Goal: Task Accomplishment & Management: Complete application form

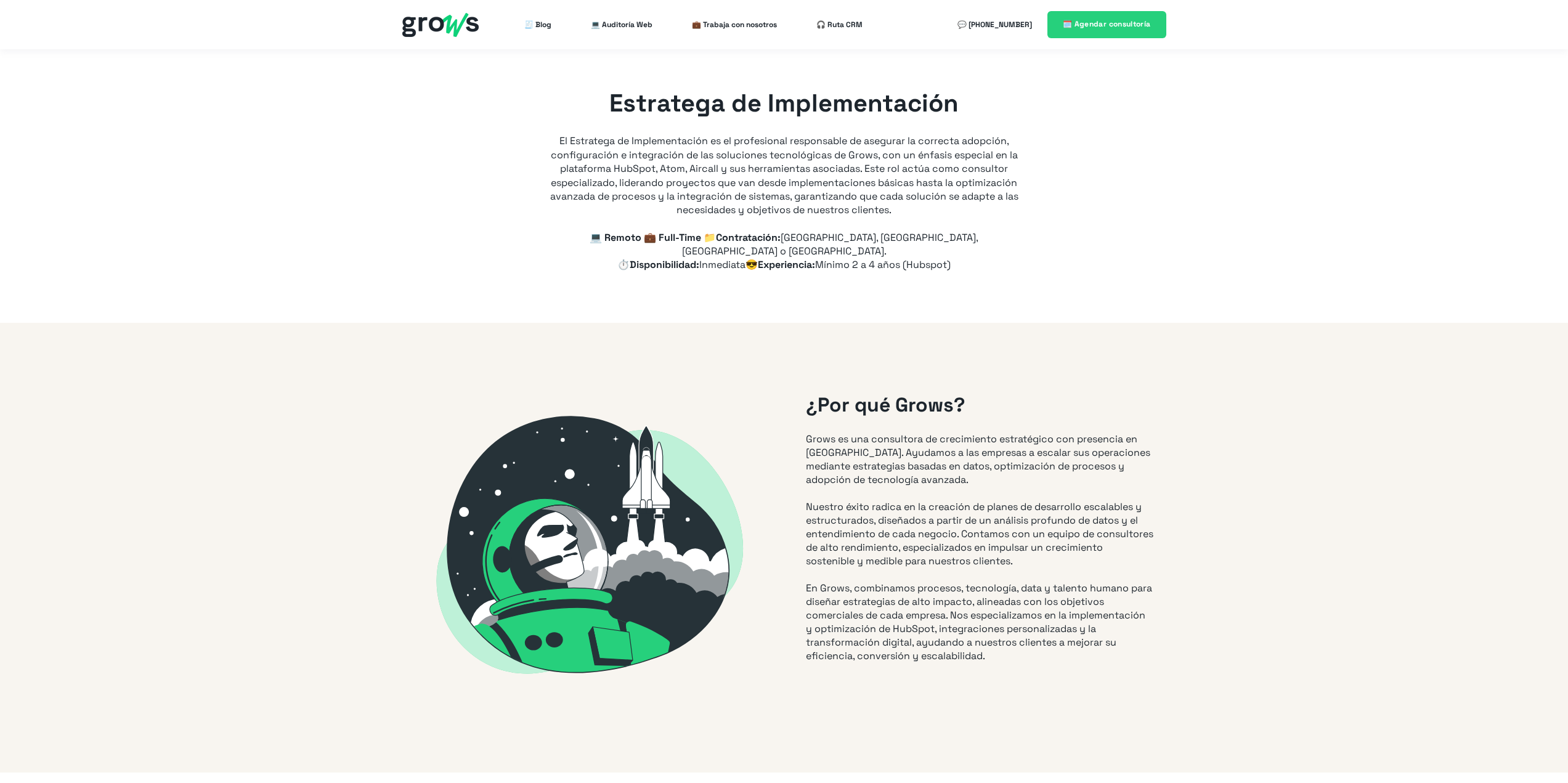
type input "+57"
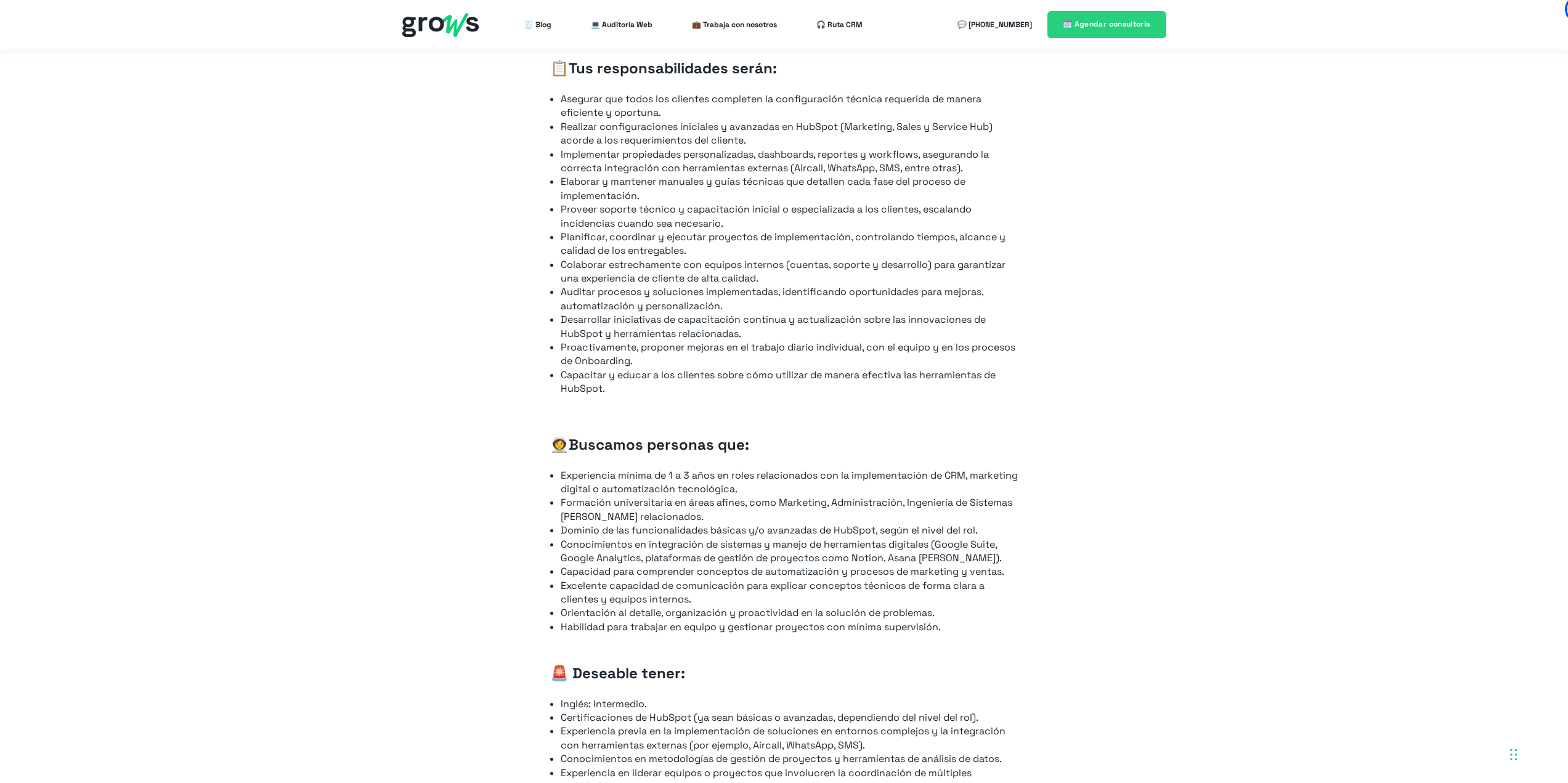
scroll to position [801, 0]
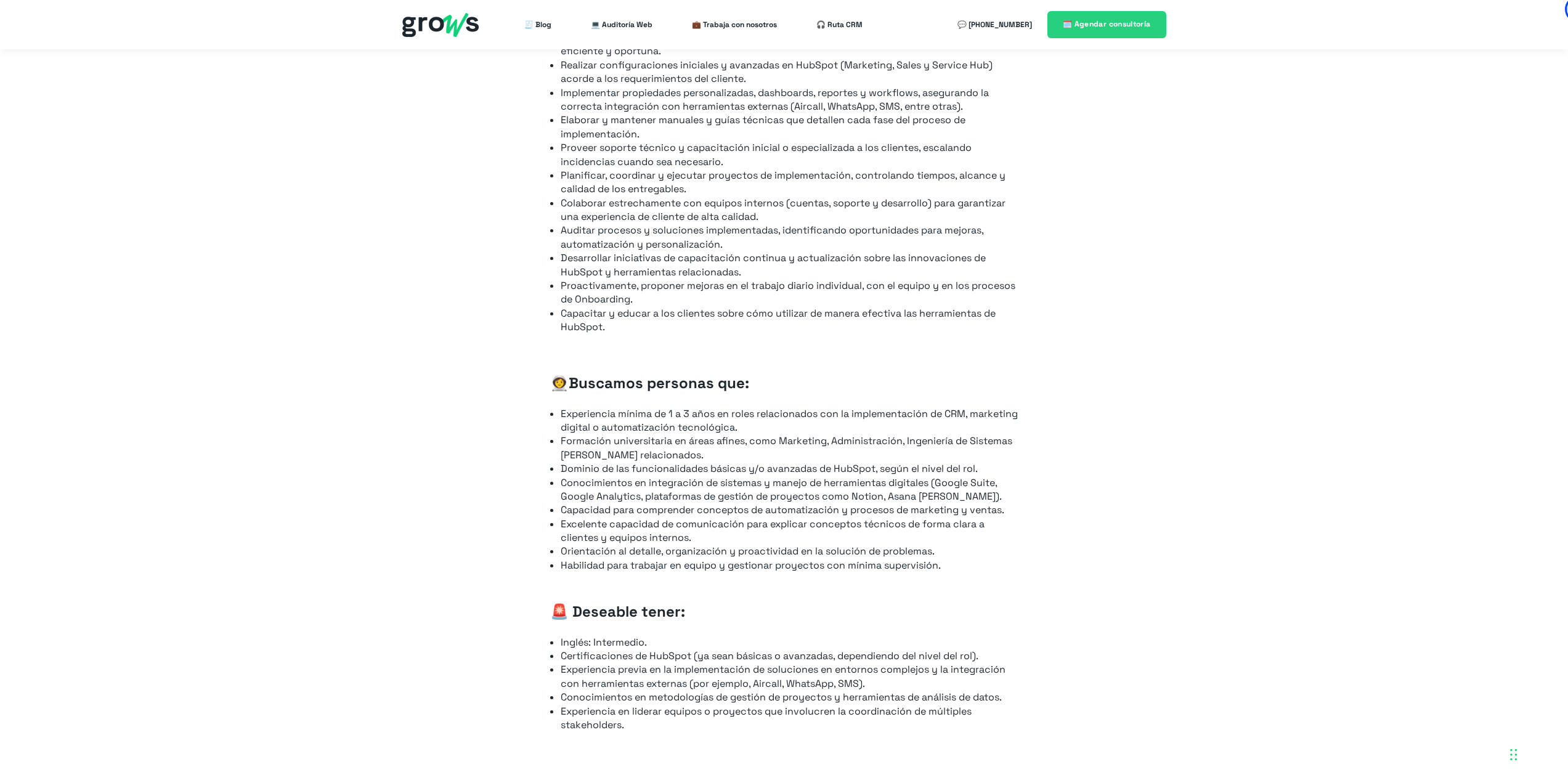
drag, startPoint x: 1179, startPoint y: 441, endPoint x: 1100, endPoint y: 387, distance: 95.7
click at [1100, 387] on div "📋 Tus responsabilidades serán: Asegurar que todos los clientes completen la con…" at bounding box center [784, 365] width 1568 height 787
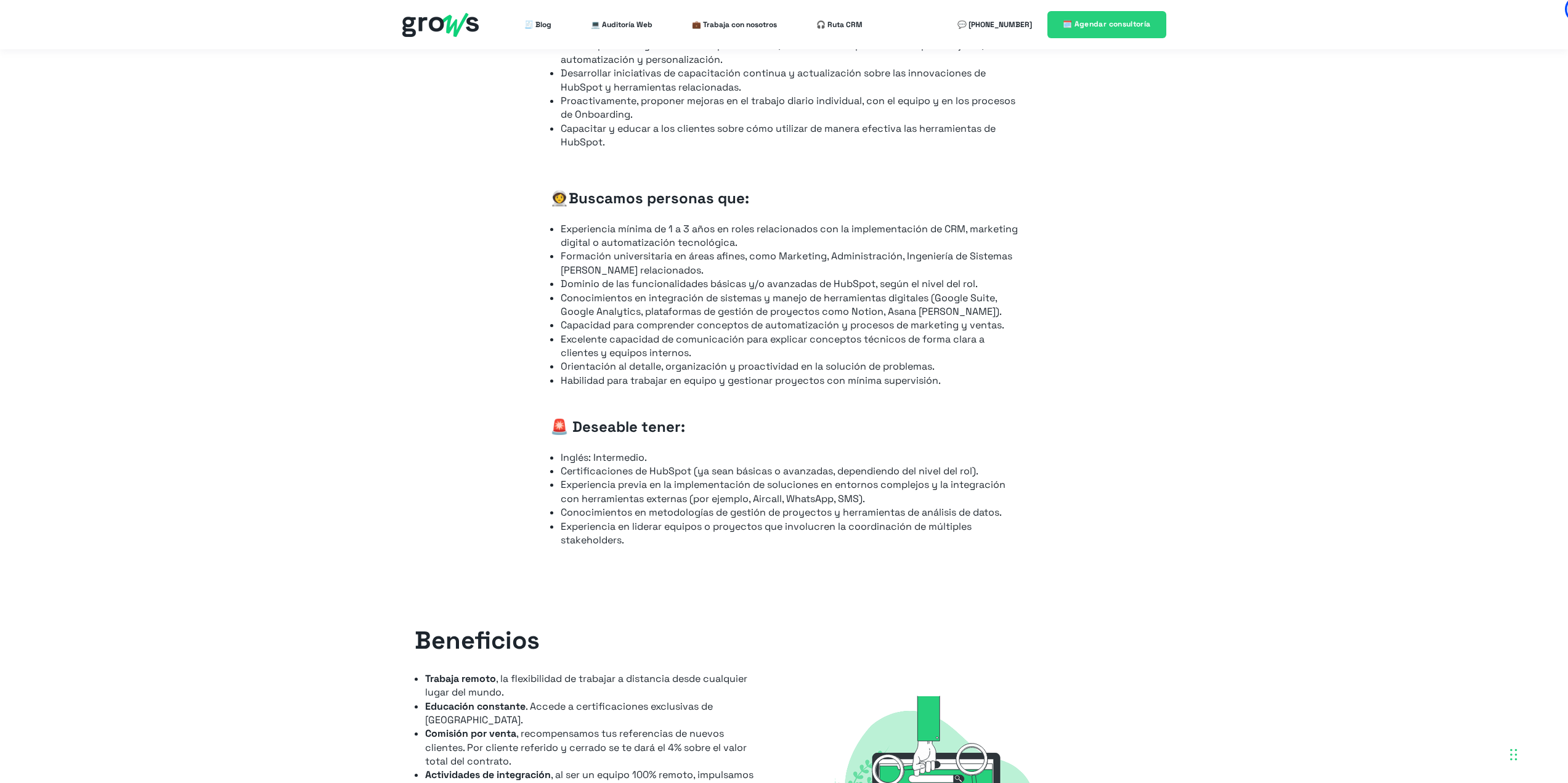
scroll to position [1047, 0]
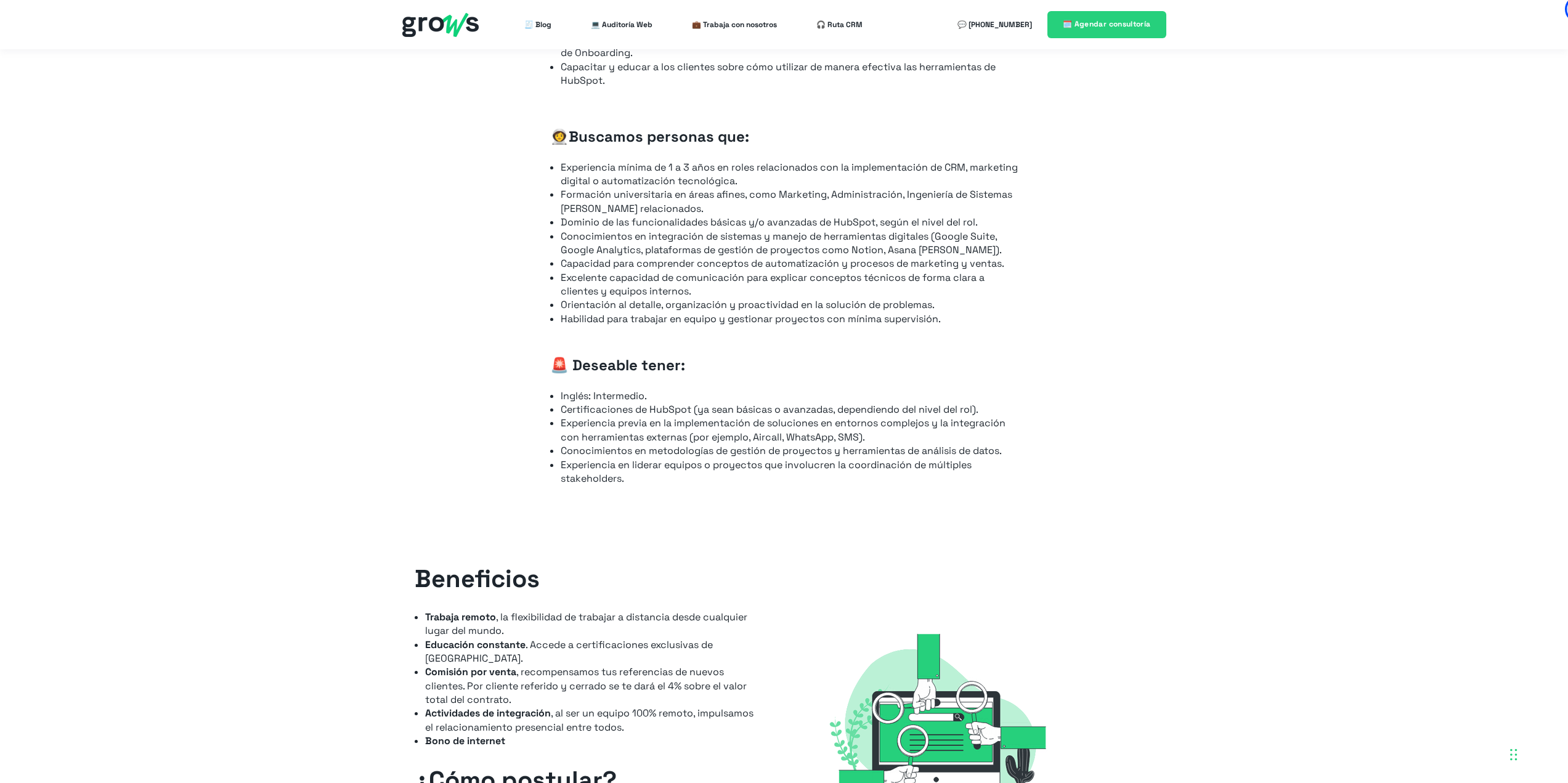
drag, startPoint x: 1161, startPoint y: 324, endPoint x: 1126, endPoint y: 270, distance: 64.4
click at [1126, 270] on div "📋 Tus responsabilidades serán: Asegurar que todos los clientes completen la con…" at bounding box center [784, 119] width 1568 height 787
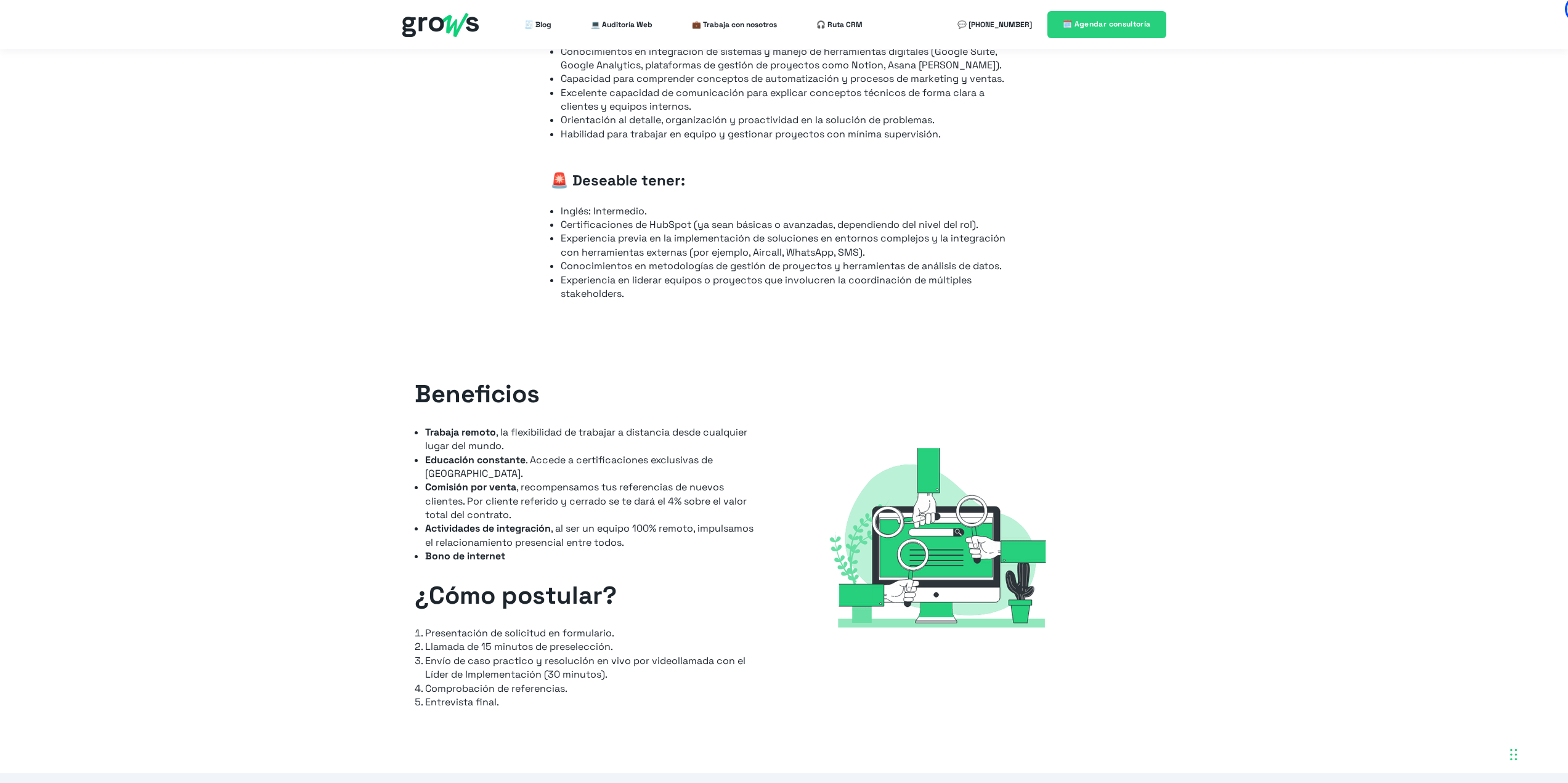
scroll to position [1356, 0]
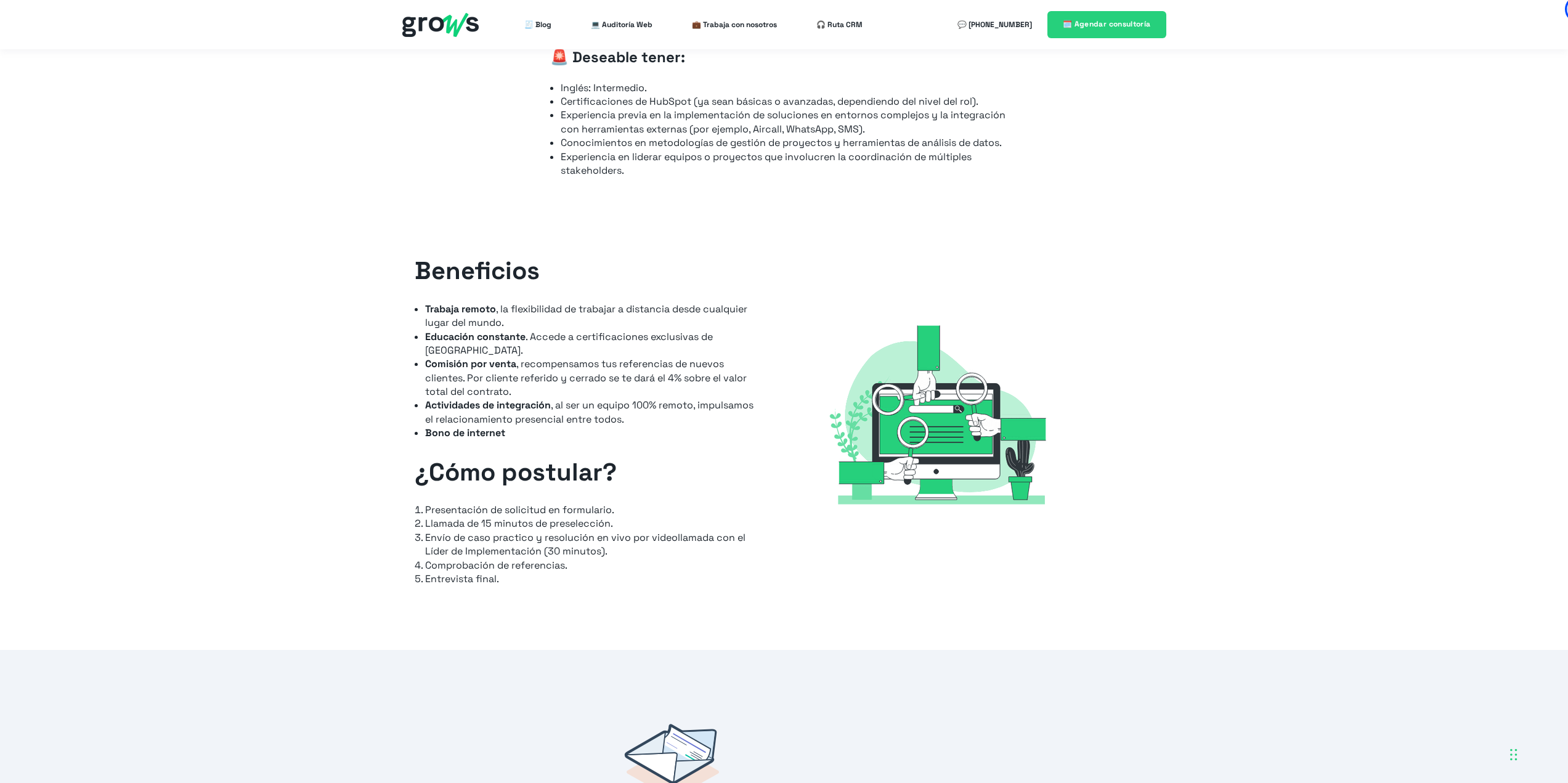
drag, startPoint x: 1134, startPoint y: 286, endPoint x: 1111, endPoint y: 240, distance: 51.4
click at [1111, 240] on div "Beneficios Trabaja remoto , la flexibilidad de trabajar a distancia desde cualq…" at bounding box center [784, 426] width 1568 height 445
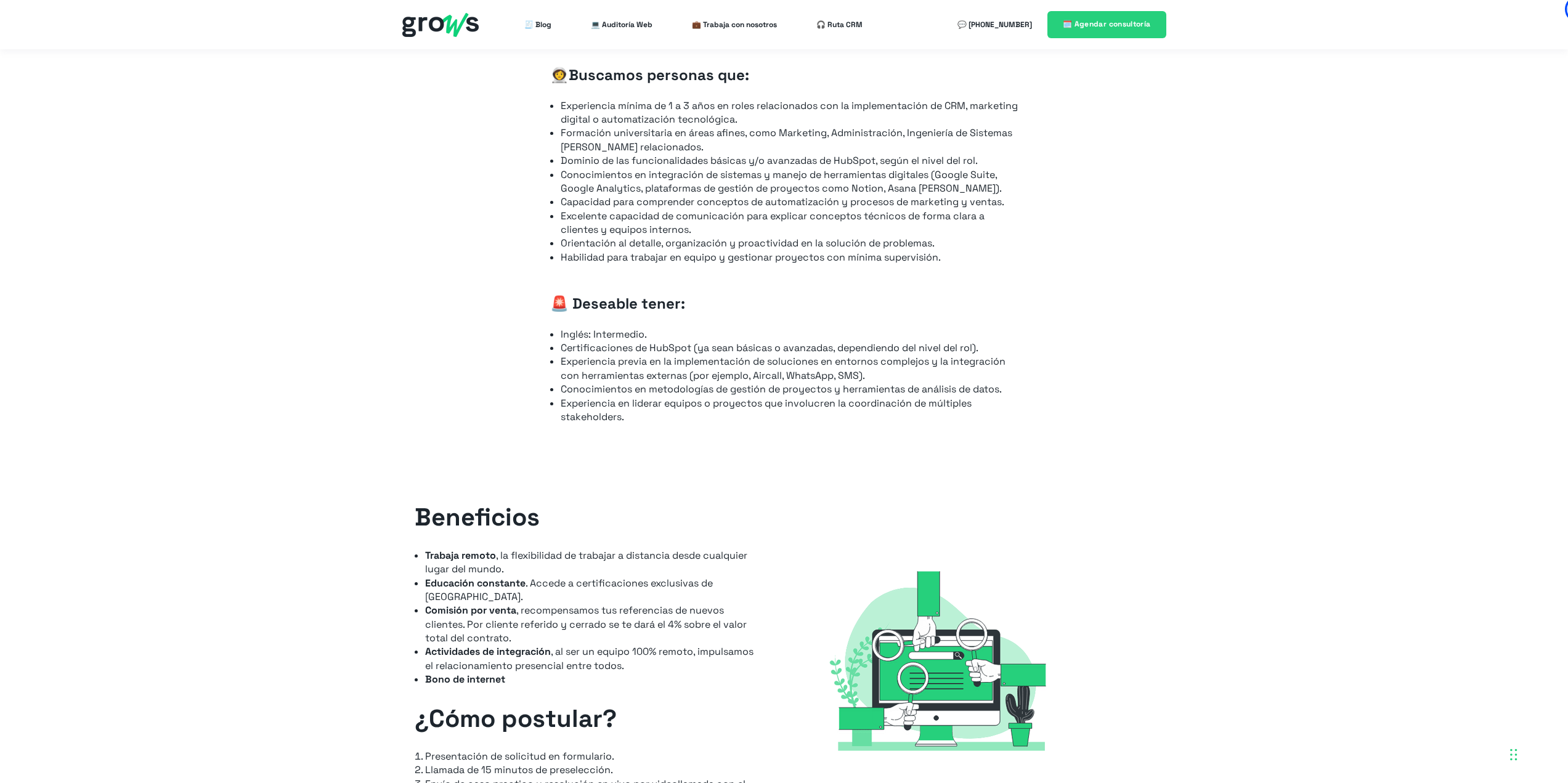
scroll to position [801, 0]
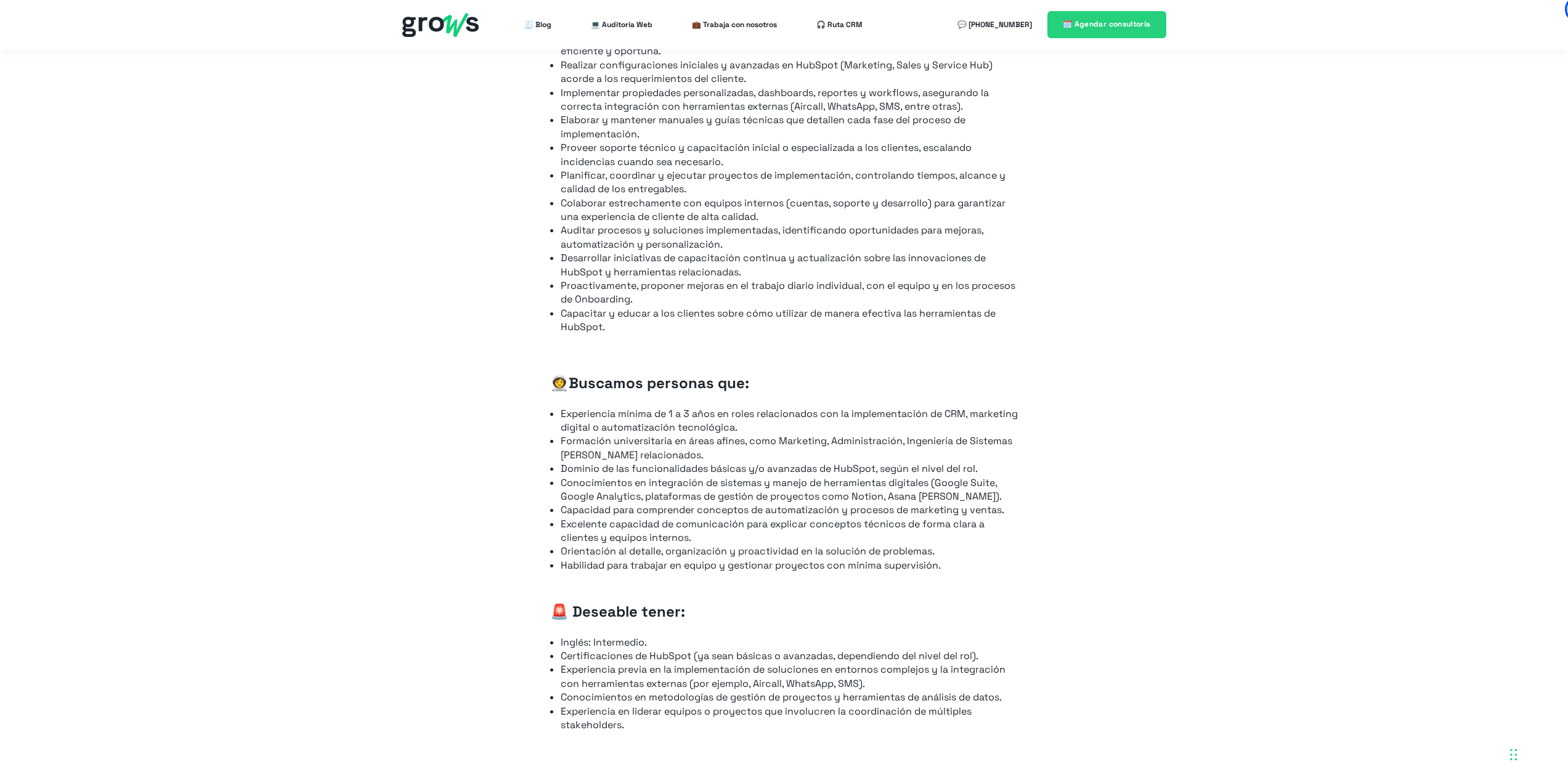
drag, startPoint x: 1124, startPoint y: 366, endPoint x: 1108, endPoint y: 302, distance: 66.0
click at [1108, 302] on div "📋 Tus responsabilidades serán: Asegurar que todos los clientes completen la con…" at bounding box center [784, 365] width 1568 height 787
drag, startPoint x: 1125, startPoint y: 283, endPoint x: 1101, endPoint y: 253, distance: 38.4
click at [1101, 253] on div "📋 Tus responsabilidades serán: Asegurar que todos los clientes completen la con…" at bounding box center [784, 365] width 1568 height 787
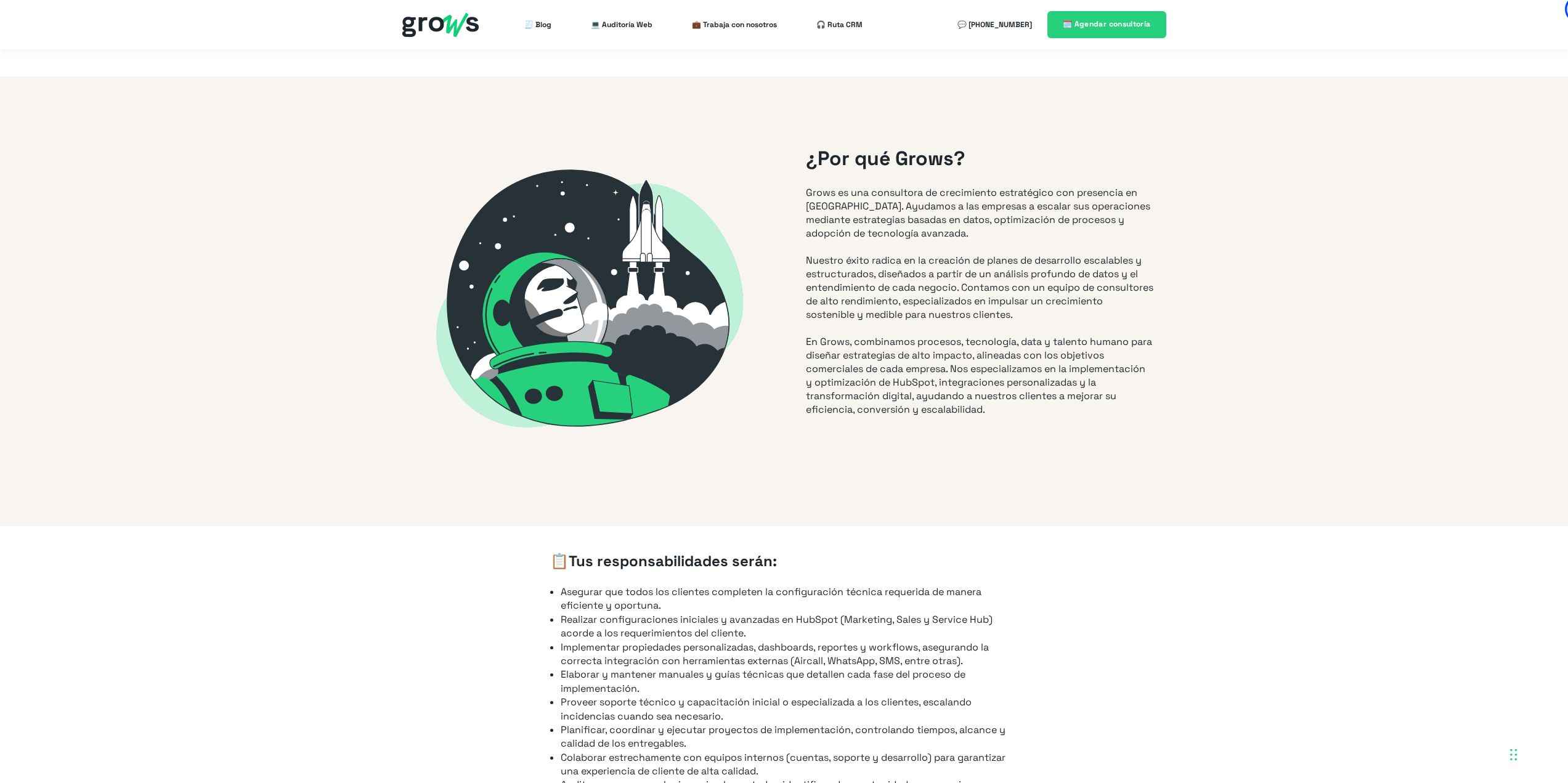
scroll to position [431, 0]
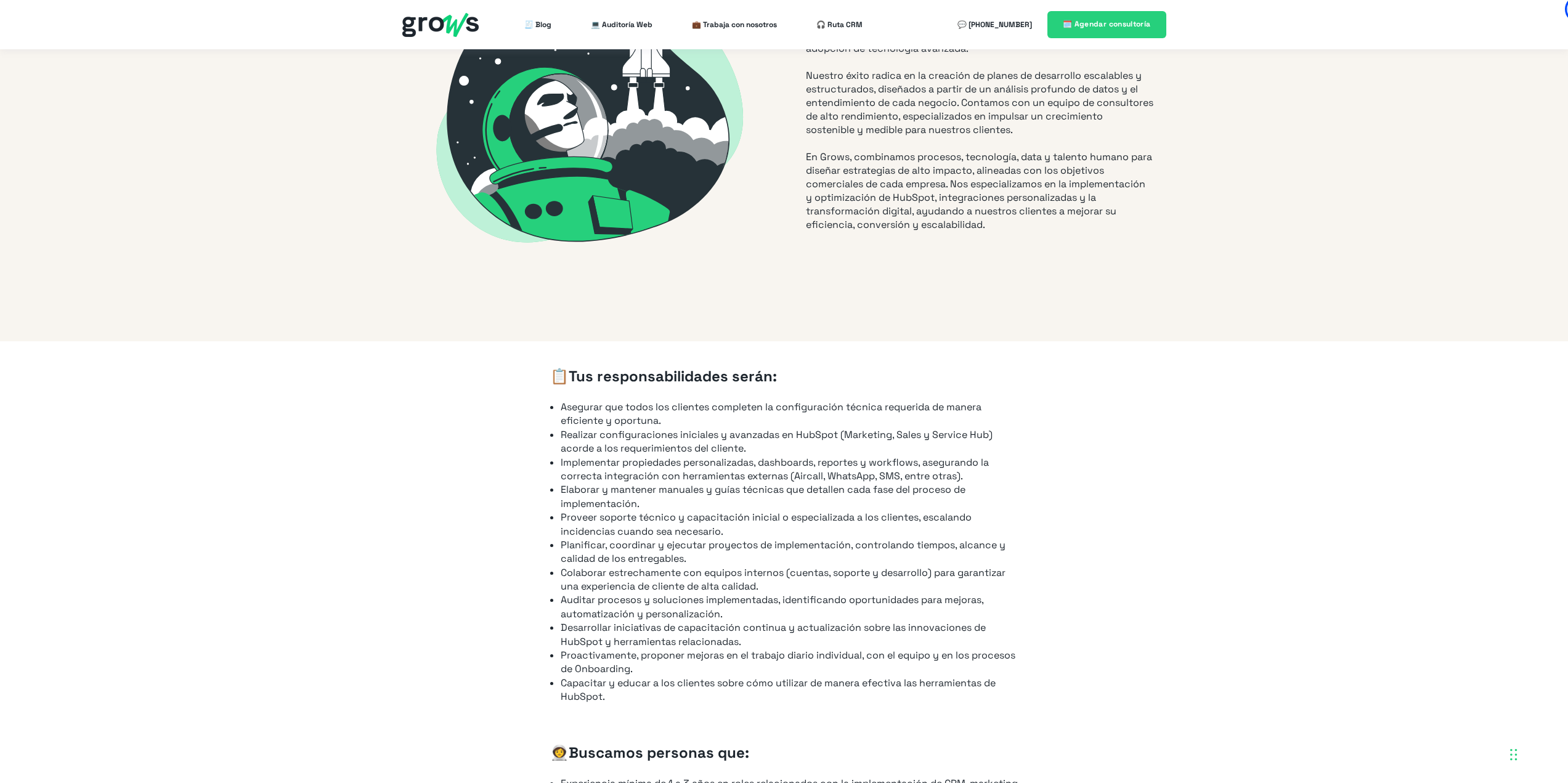
drag, startPoint x: 1200, startPoint y: 341, endPoint x: 1155, endPoint y: 344, distance: 45.1
click at [1155, 344] on div "📋 Tus responsabilidades serán: Asegurar que todos los clientes completen la con…" at bounding box center [784, 735] width 1568 height 787
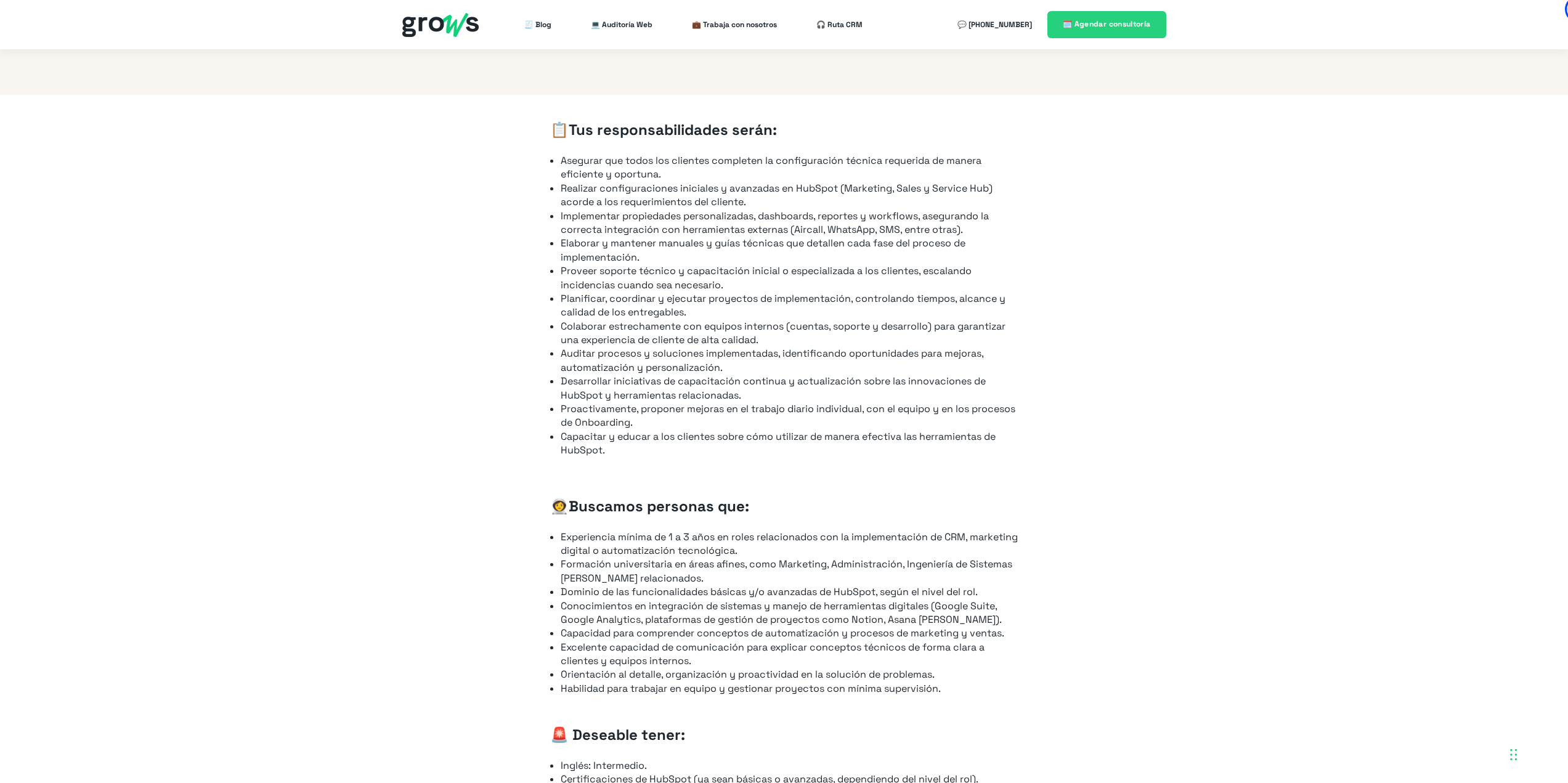
scroll to position [554, 0]
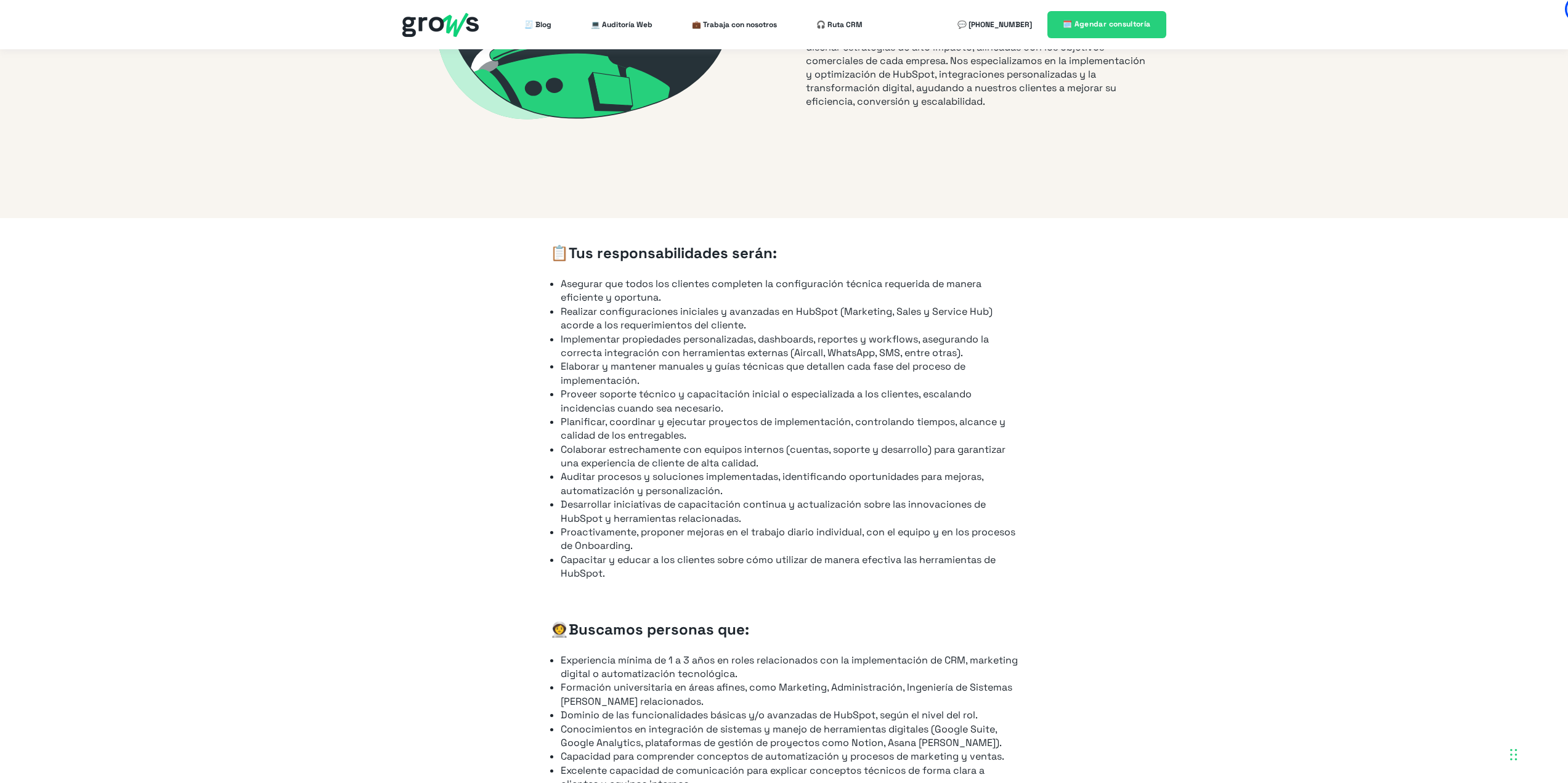
drag, startPoint x: 1064, startPoint y: 232, endPoint x: 1048, endPoint y: 227, distance: 16.8
click at [1048, 227] on div "📋 Tus responsabilidades serán: Asegurar que todos los clientes completen la con…" at bounding box center [784, 612] width 1568 height 787
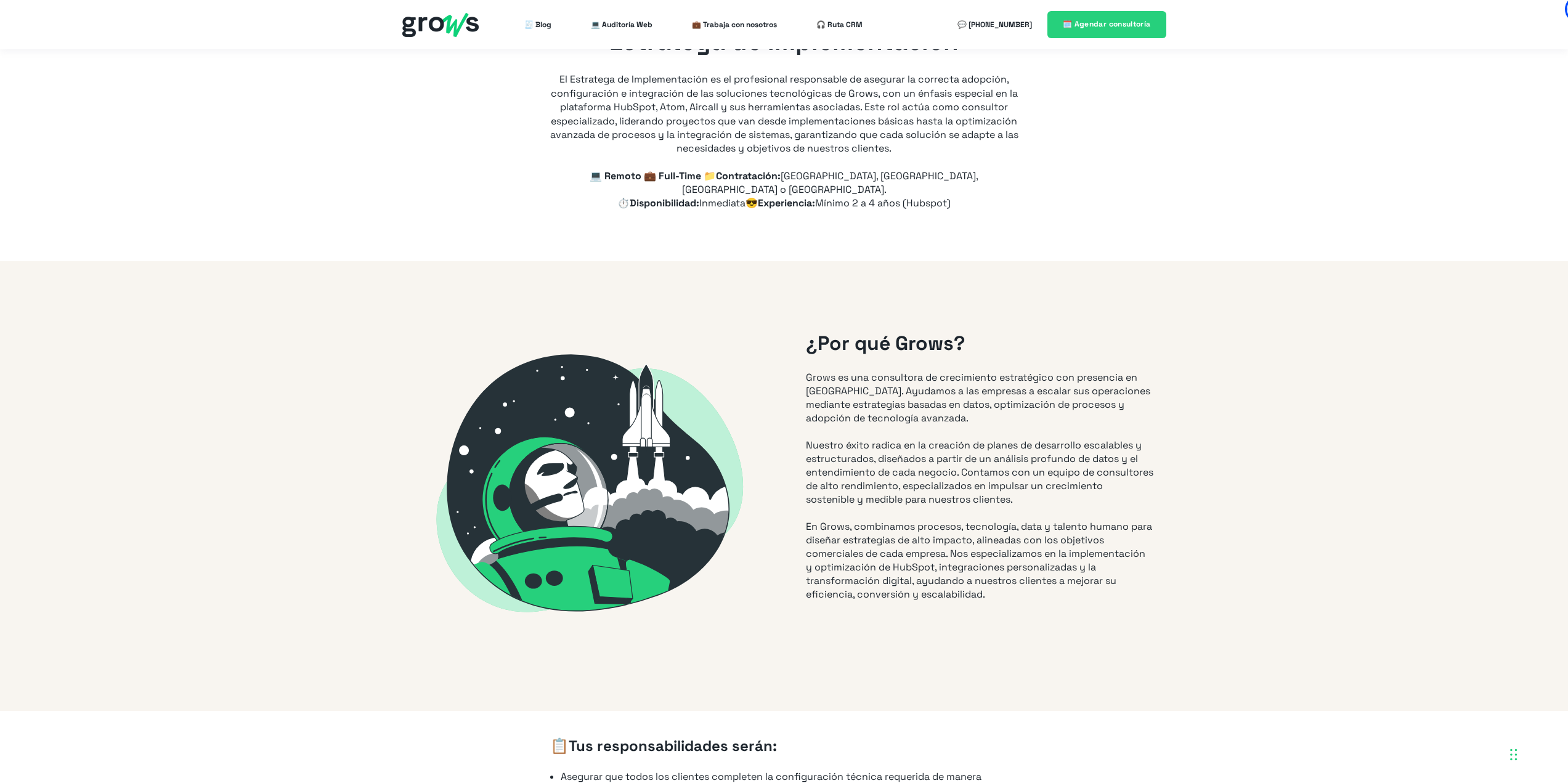
scroll to position [0, 0]
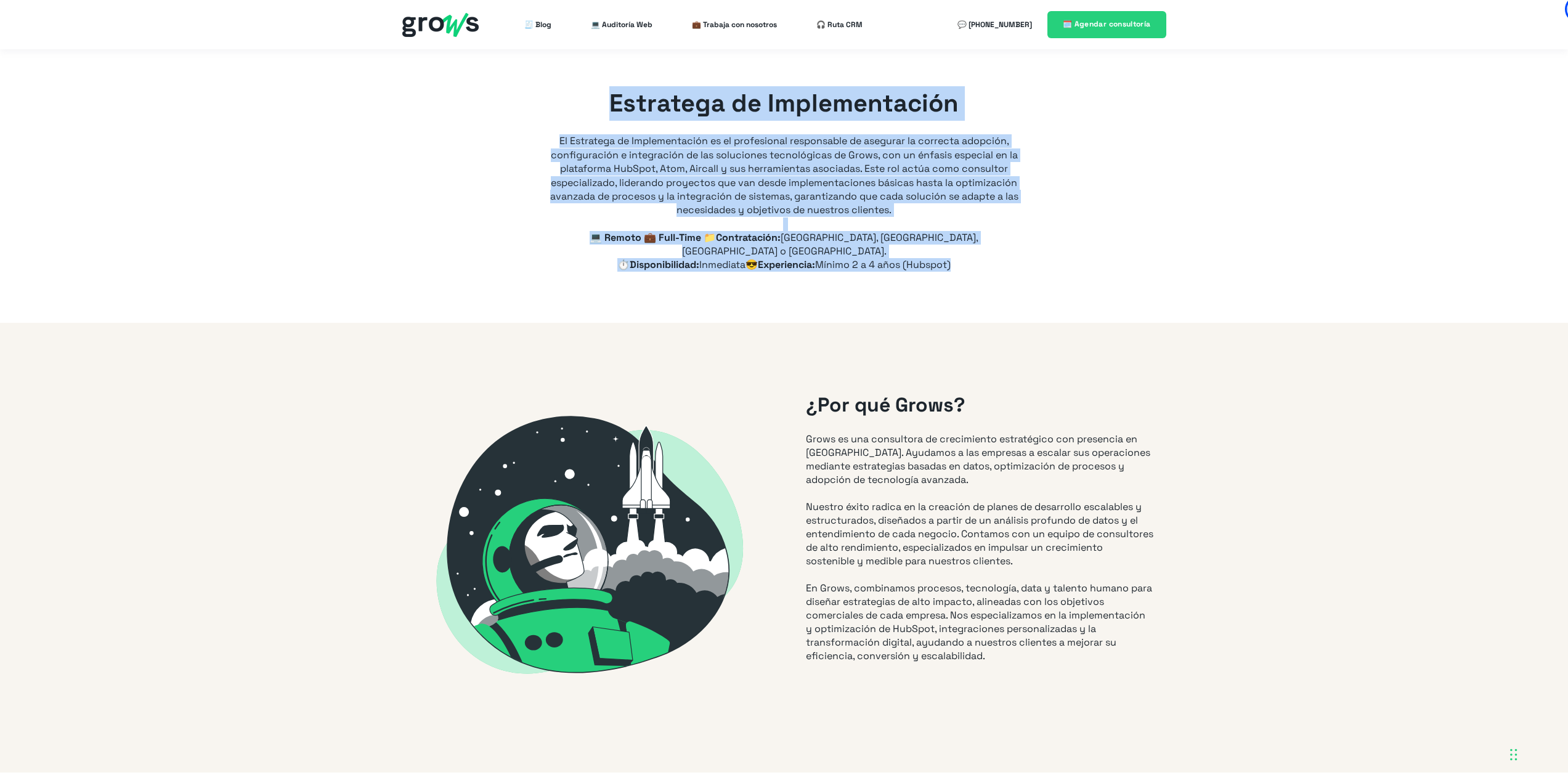
drag, startPoint x: 614, startPoint y: 102, endPoint x: 1013, endPoint y: 251, distance: 425.9
click at [1013, 251] on span "Estratega de Implementación El Estratega de Implementación es el profesional re…" at bounding box center [784, 179] width 468 height 185
copy span "Estratega de Implementación El Estratega de Implementación es el profesional re…"
drag, startPoint x: 530, startPoint y: 479, endPoint x: 606, endPoint y: 99, distance: 387.5
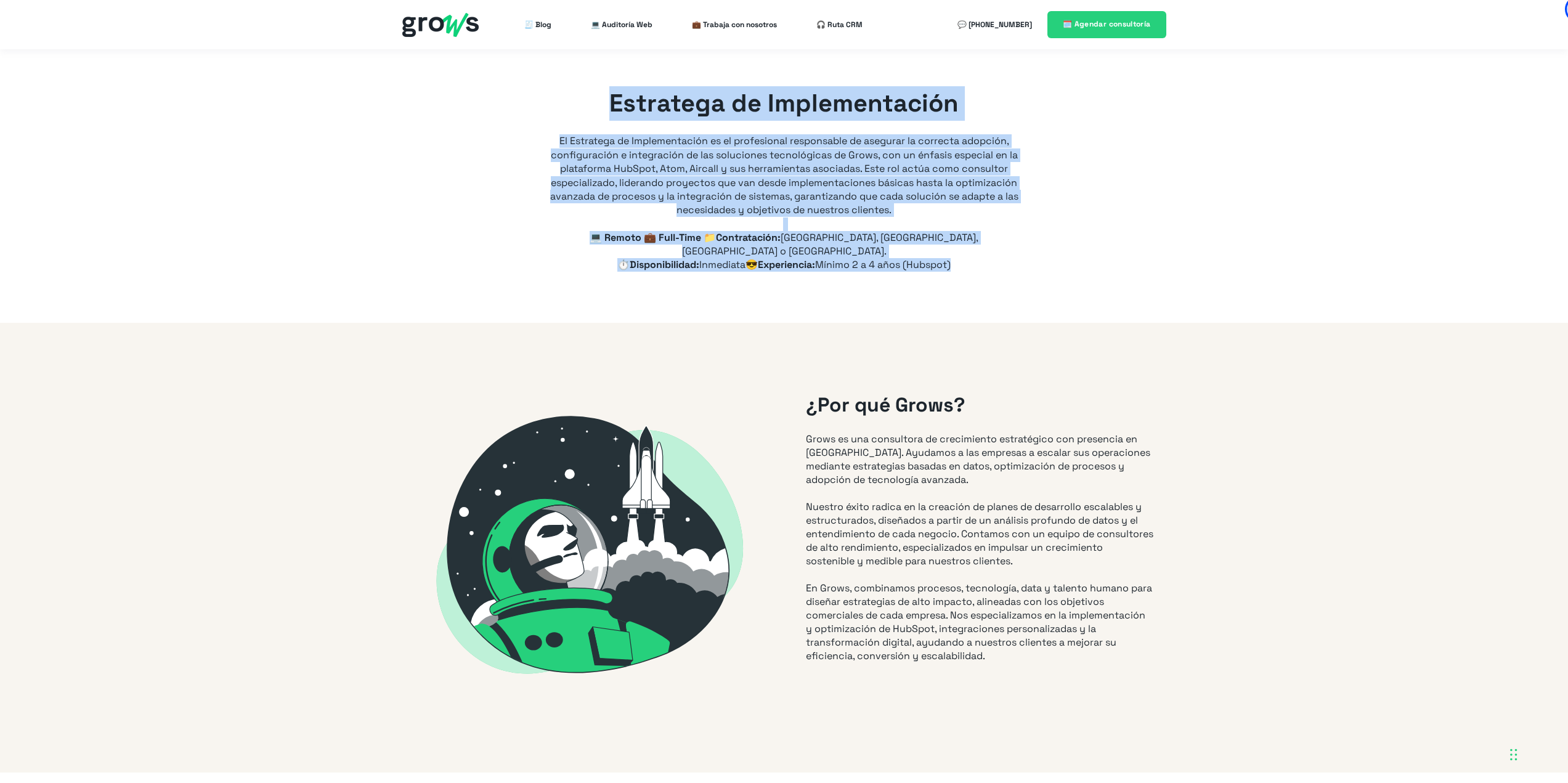
copy div "Loremipsu do Sitametconsect Ad Elitseddo ei Temporincididu ut la etdoloremag al…"
click at [923, 372] on div "¿Por qué Grows? Grows es una consultora de crecimiento estratégico con presenci…" at bounding box center [980, 547] width 372 height 351
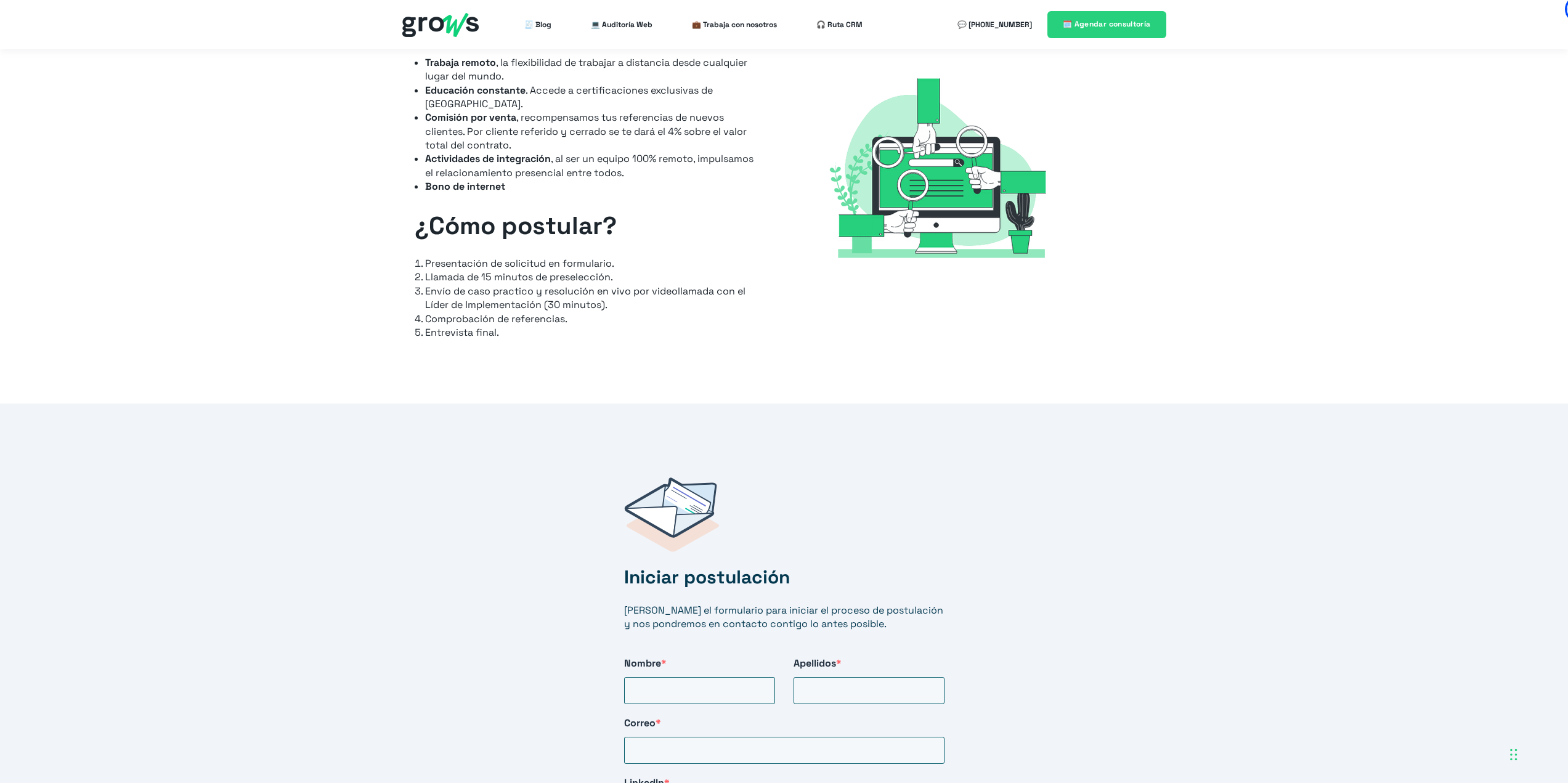
scroll to position [1971, 0]
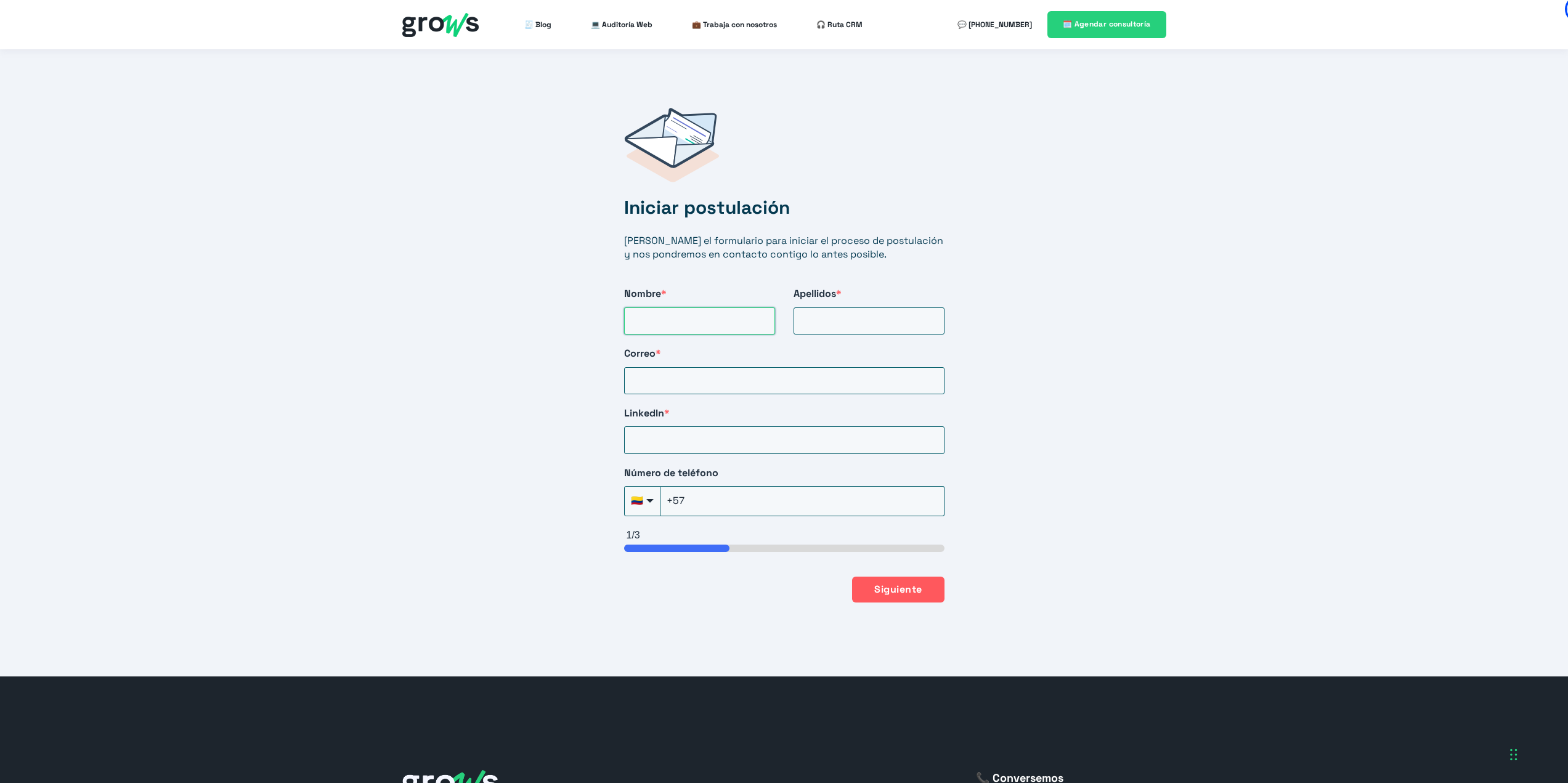
click at [652, 307] on input "Nombre *" at bounding box center [700, 320] width 151 height 27
type input "[PERSON_NAME]"
type input "[PERSON_NAME][EMAIL_ADDRESS][PERSON_NAME][DOMAIN_NAME]"
click at [693, 429] on input "LinkedIn *" at bounding box center [785, 440] width 321 height 27
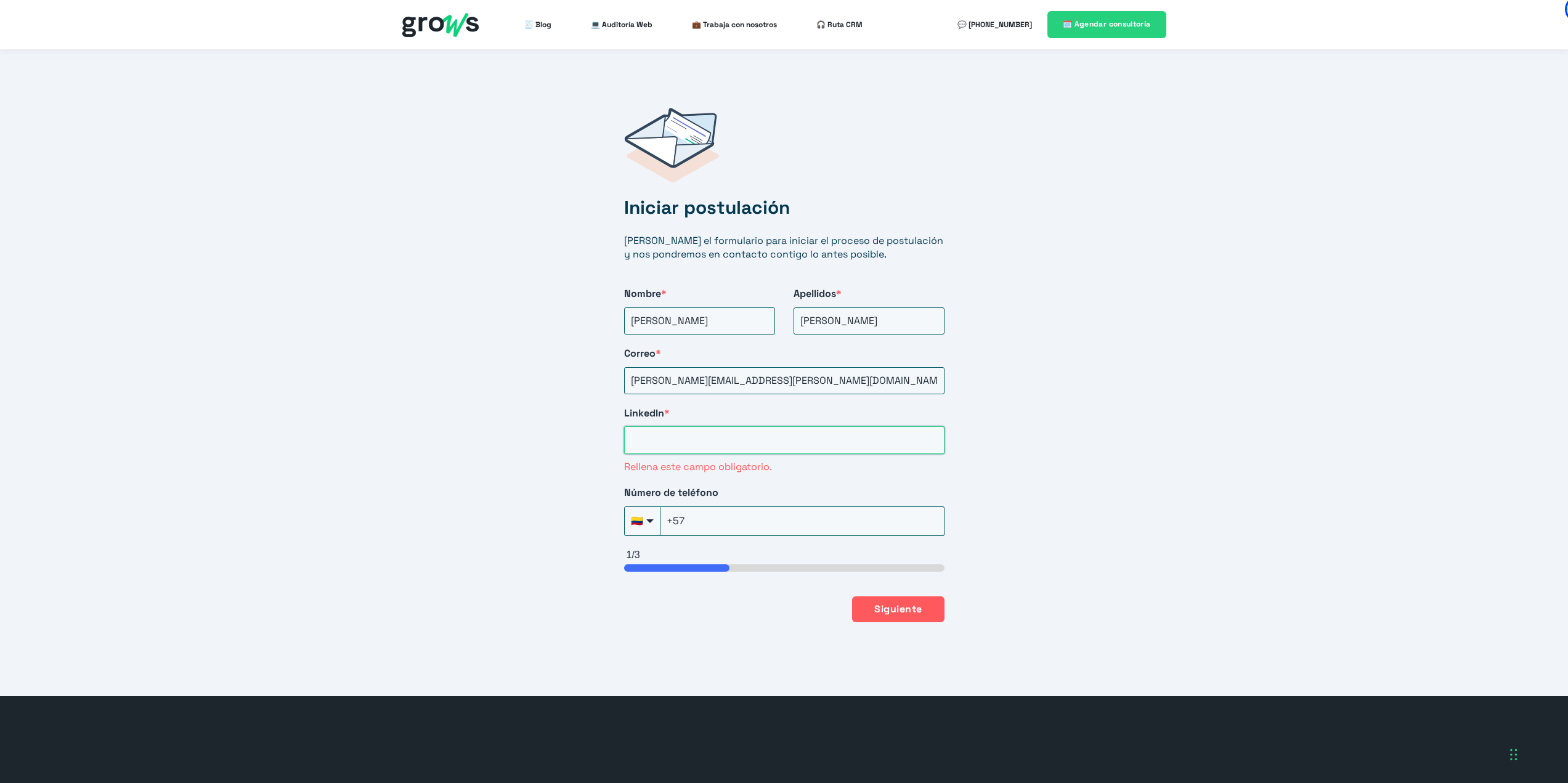
paste input "[URL][DOMAIN_NAME]"
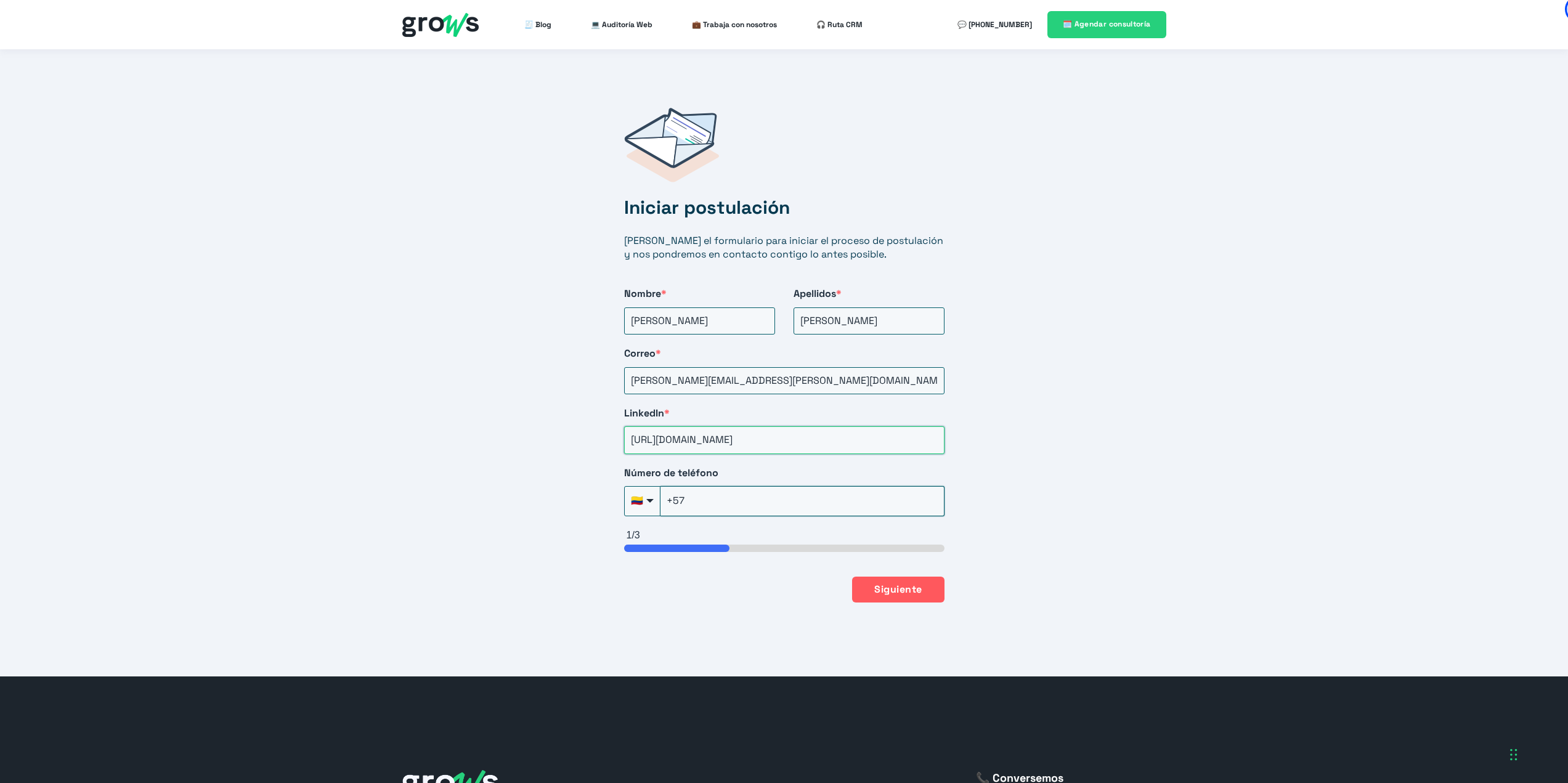
type input "[URL][DOMAIN_NAME]"
click at [760, 487] on input "+57" at bounding box center [803, 501] width 284 height 30
type input "[PHONE_NUMBER]"
click at [1017, 426] on div "Iniciar postulación [PERSON_NAME] el formulario para iniciar el proceso de post…" at bounding box center [784, 354] width 1568 height 642
click at [883, 585] on button "Siguiente" at bounding box center [898, 588] width 92 height 26
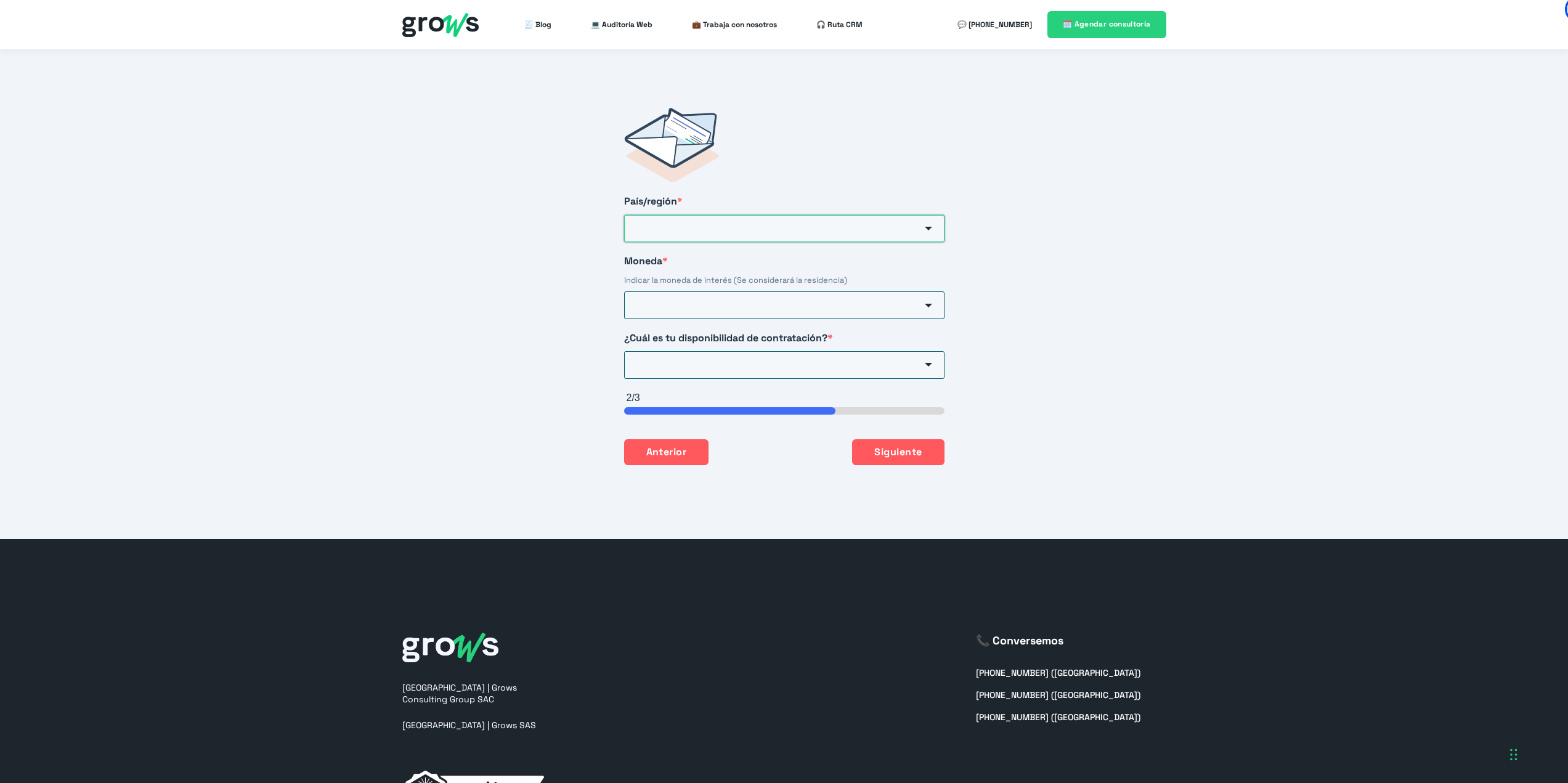
click at [722, 220] on input "País/región *" at bounding box center [785, 229] width 321 height 27
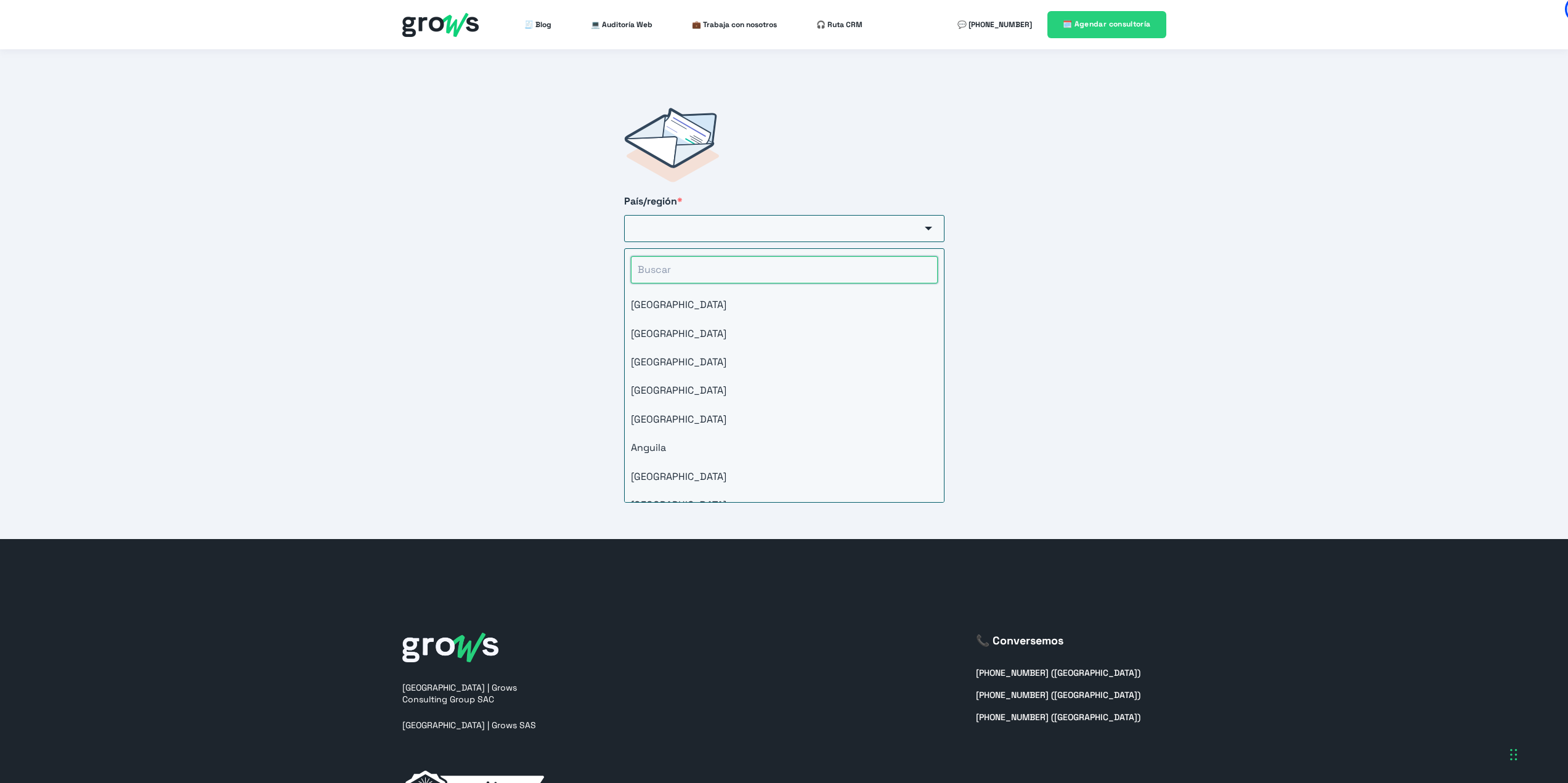
click at [710, 256] on input "HubSpot Form" at bounding box center [784, 269] width 307 height 27
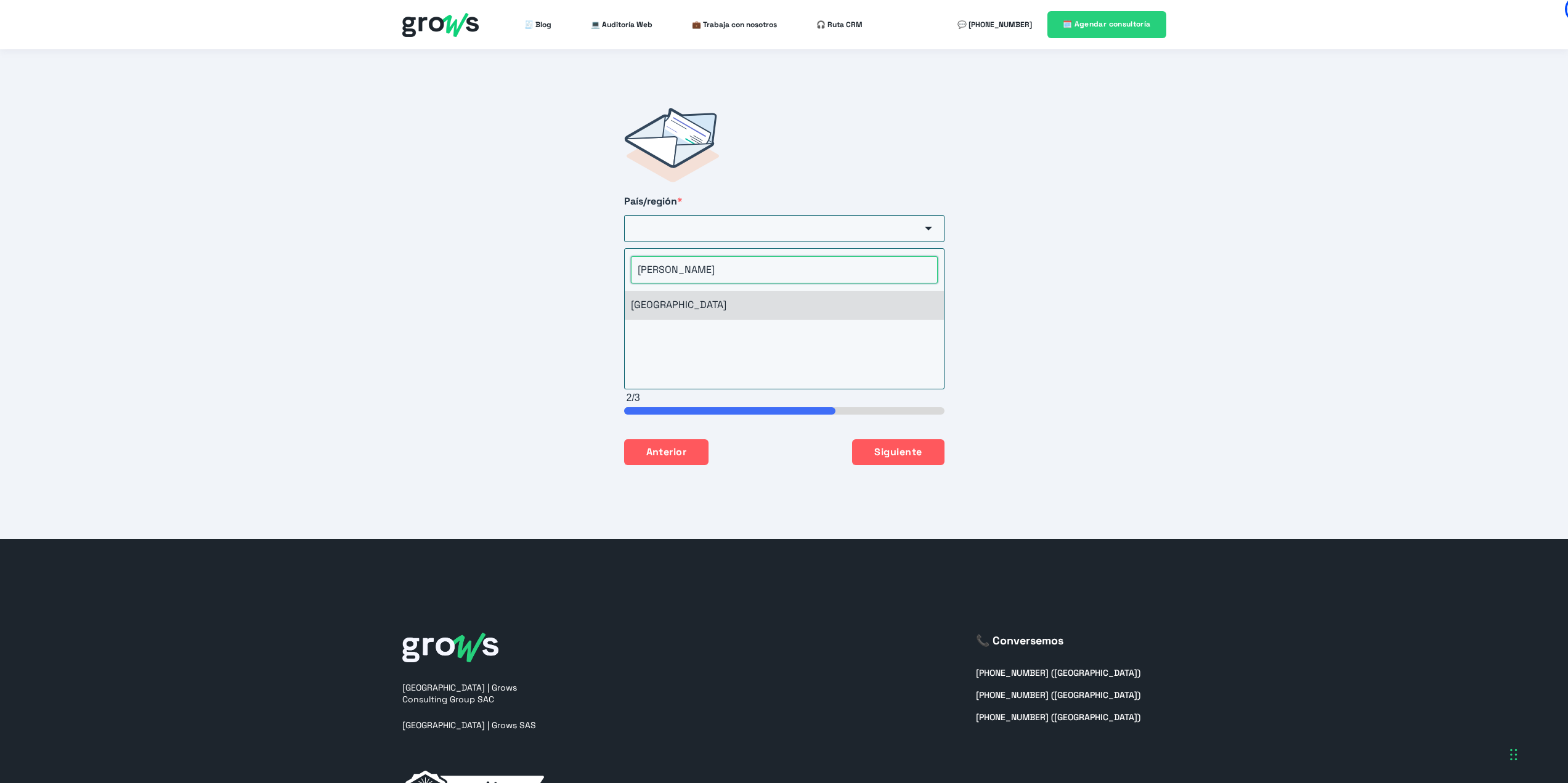
type input "[PERSON_NAME]"
click at [658, 296] on li "[GEOGRAPHIC_DATA]" at bounding box center [784, 305] width 319 height 28
type input "[GEOGRAPHIC_DATA]"
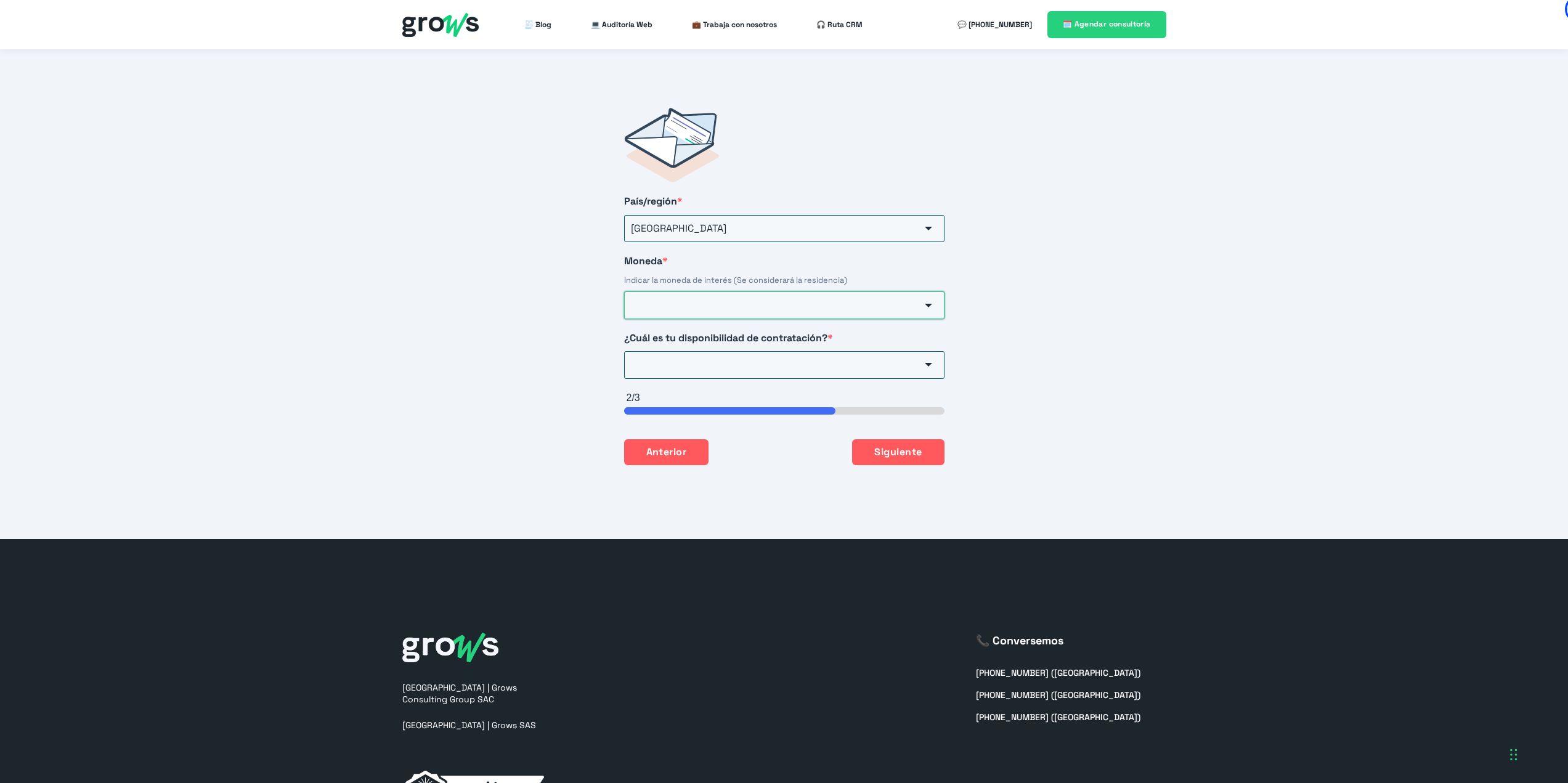
click at [672, 295] on input "Moneda *" at bounding box center [785, 305] width 321 height 27
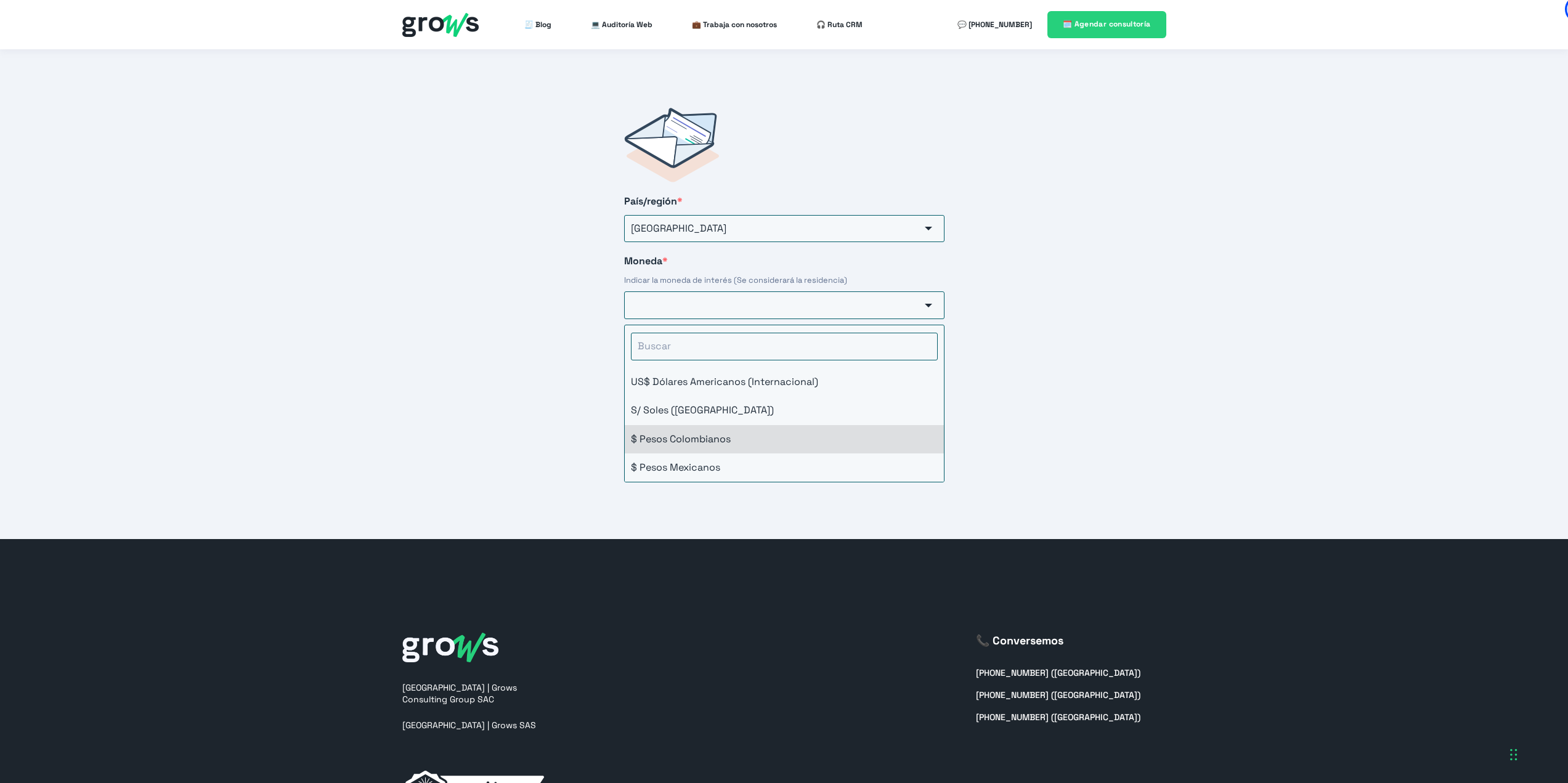
click at [731, 425] on li "$ Pesos Colombianos" at bounding box center [784, 439] width 319 height 28
type input "$ Pesos Colombianos"
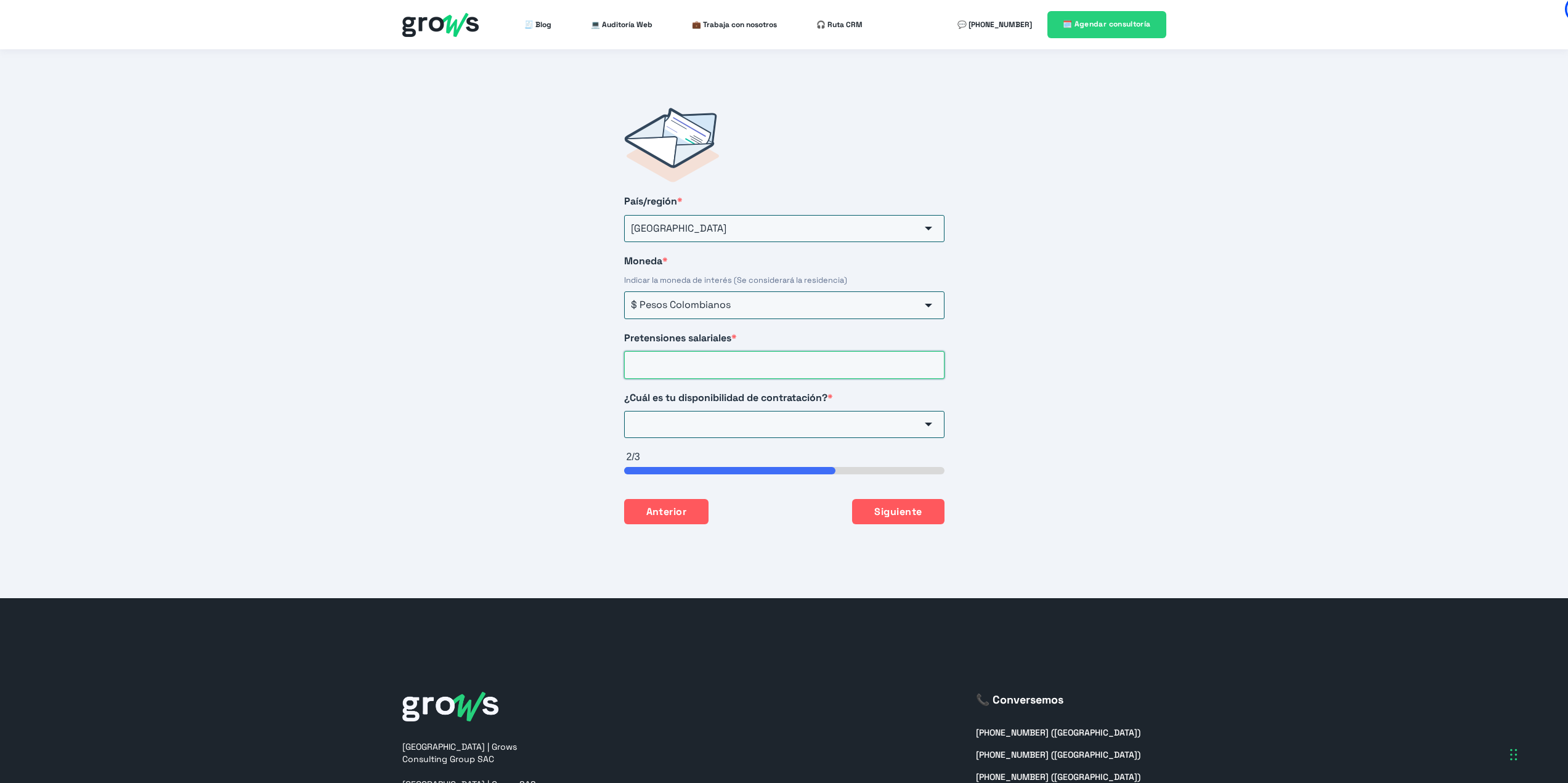
click at [707, 355] on input "Pretensiones salariales *" at bounding box center [785, 364] width 321 height 27
type input "15000000"
click at [735, 411] on input "¿Cuál es tu disponibilidad de contratación? *" at bounding box center [785, 424] width 321 height 27
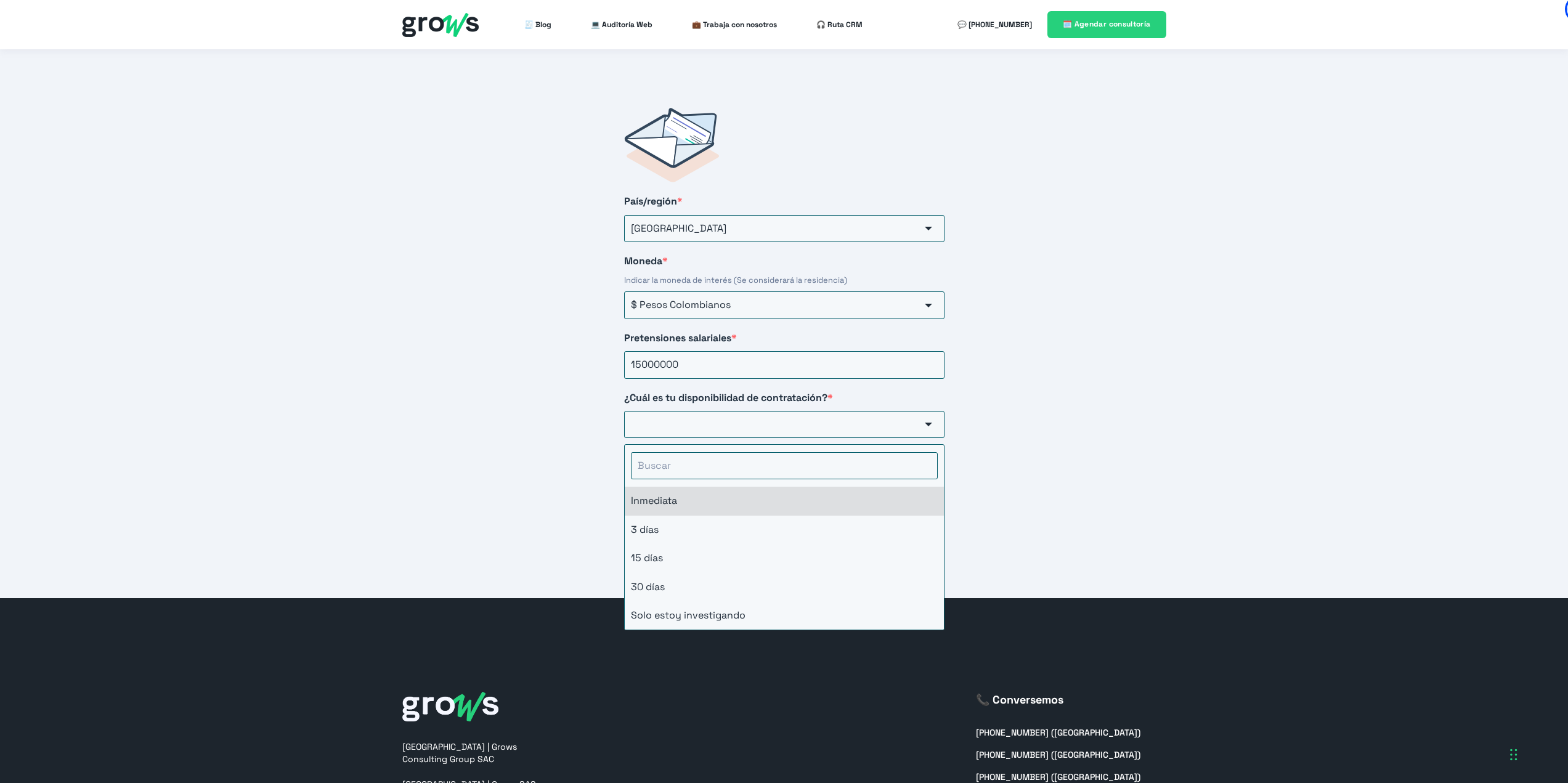
click at [713, 491] on li "Inmediata" at bounding box center [784, 501] width 319 height 28
type input "Inmediata"
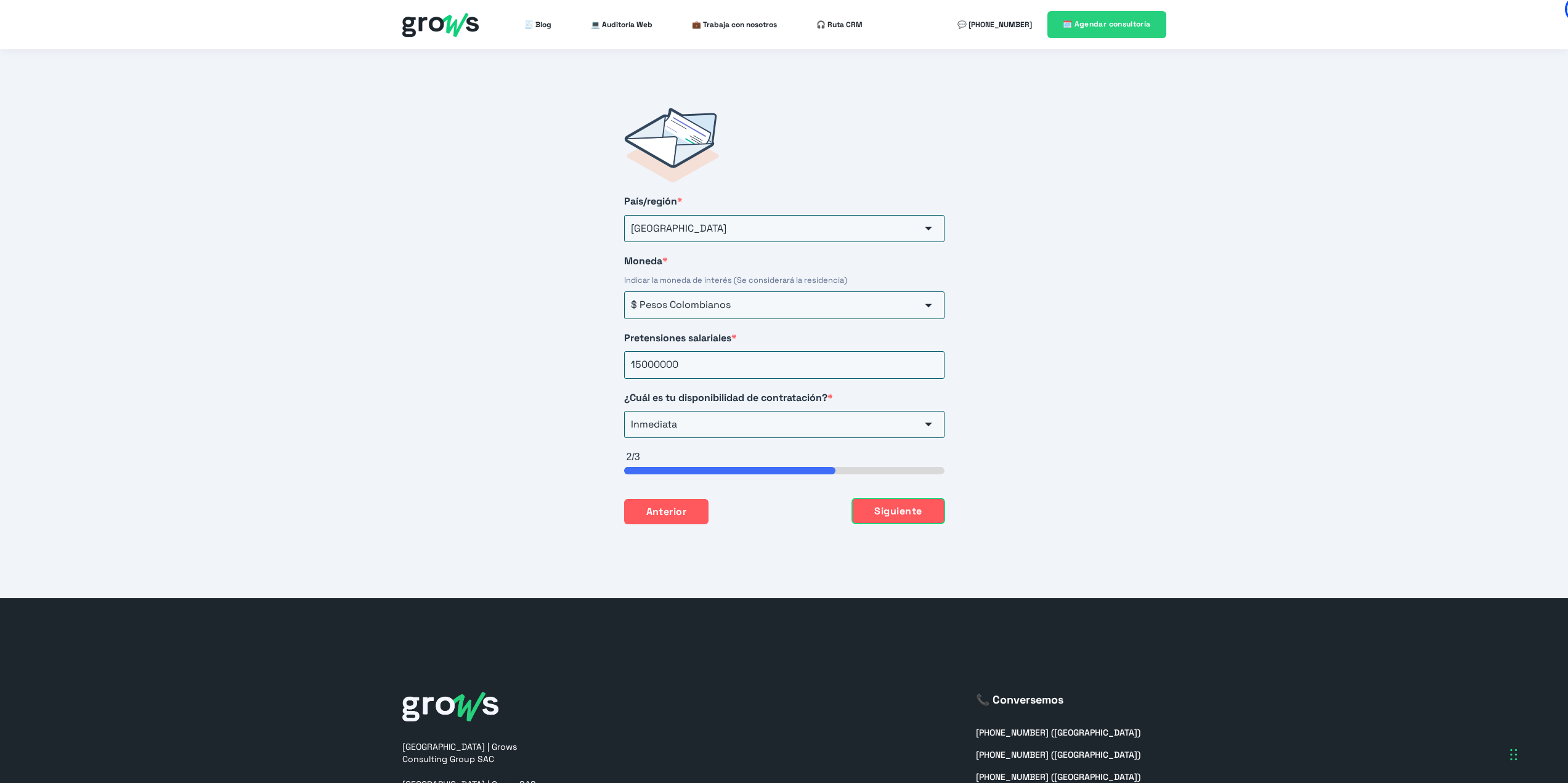
click at [909, 499] on button "Siguiente" at bounding box center [898, 511] width 92 height 26
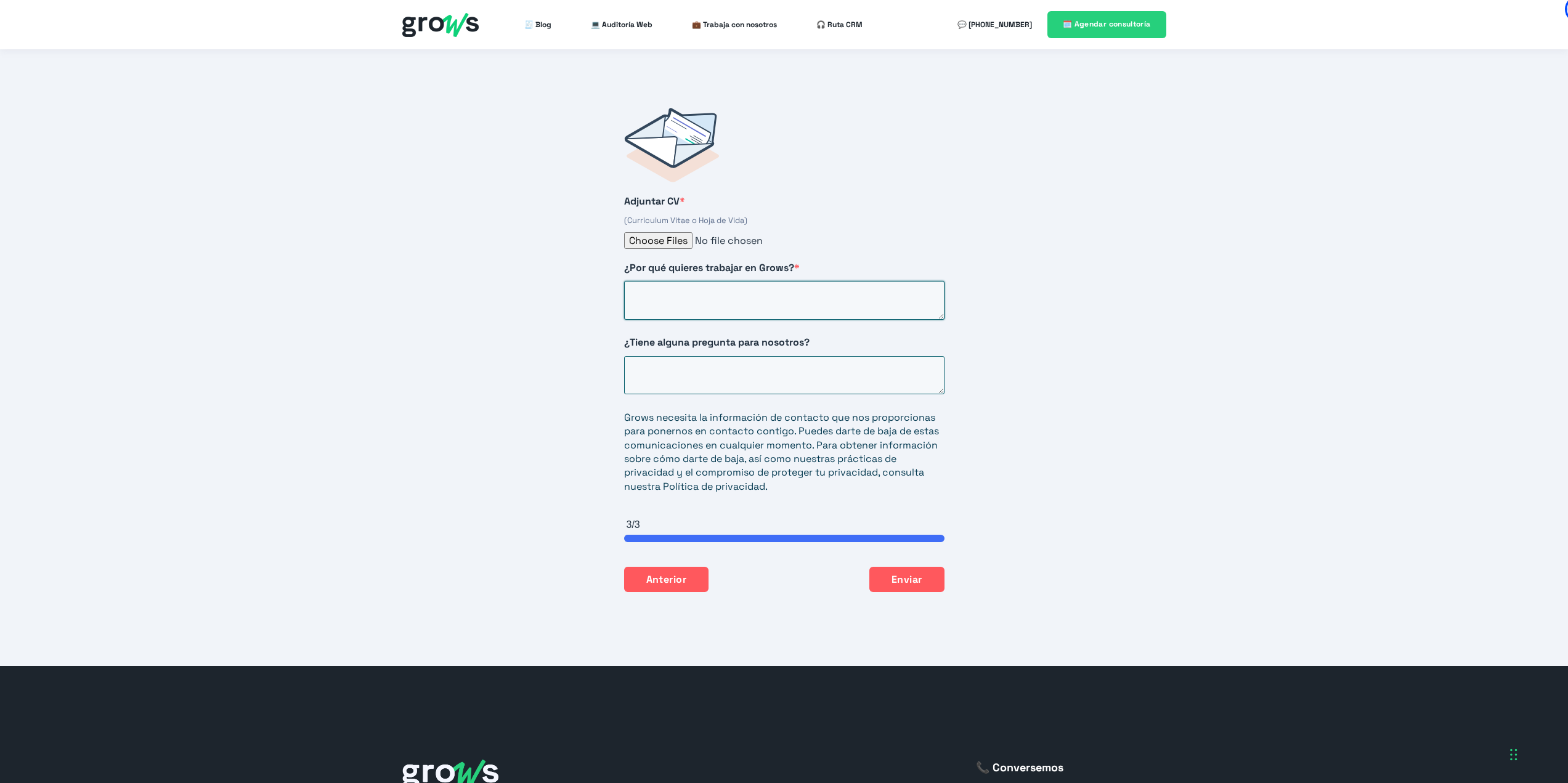
click at [690, 287] on textarea "¿Por qué quieres trabajar en Grows? *" at bounding box center [785, 300] width 321 height 38
click at [672, 232] on input "Adjuntar CV *" at bounding box center [785, 241] width 321 height 18
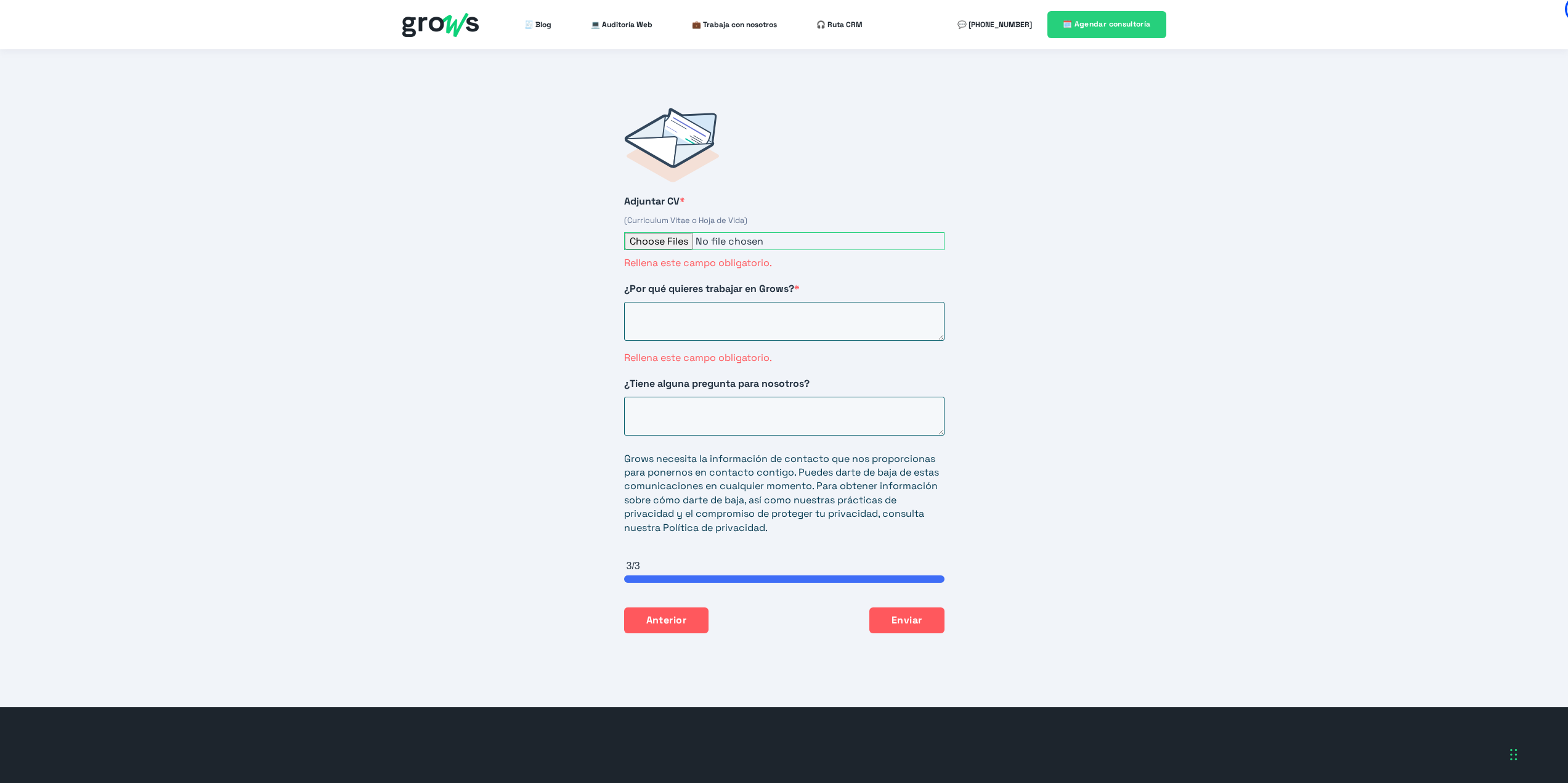
type input "C:\fakepath\CV [PERSON_NAME] (Español) - 2025.pdf"
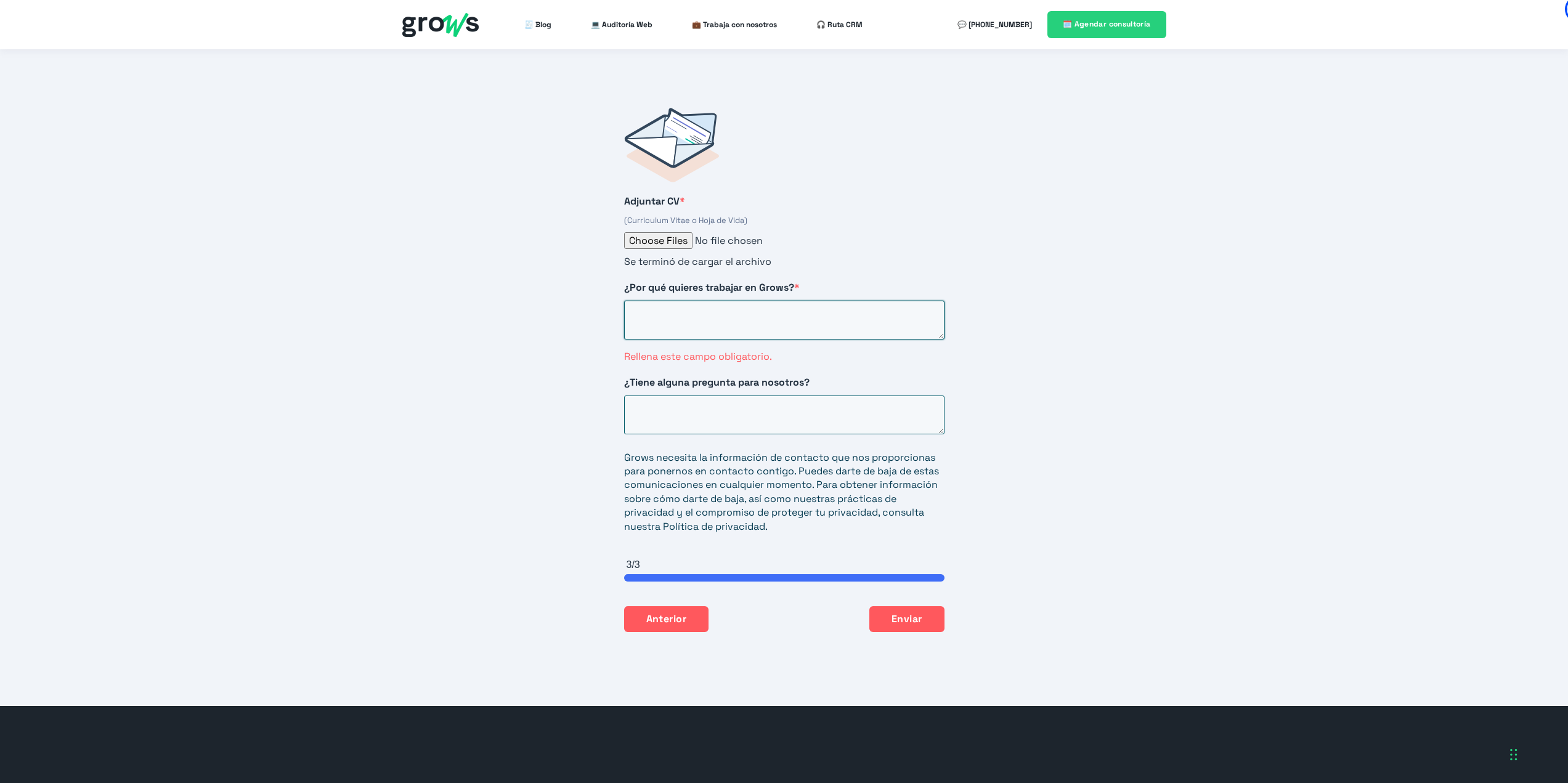
click at [718, 301] on textarea "¿Por qué quieres trabajar en Grows? *" at bounding box center [785, 320] width 321 height 38
click at [717, 284] on div "¿Por qué quieres trabajar en Grows? * Rellena este campo obligatorio." at bounding box center [785, 322] width 321 height 82
click at [718, 301] on textarea "¿Por qué quieres trabajar en Grows? *" at bounding box center [785, 320] width 321 height 38
click at [709, 281] on span "¿Por qué quieres trabajar en Grows?" at bounding box center [709, 287] width 170 height 13
click at [709, 301] on textarea "¿Por qué quieres trabajar en Grows? *" at bounding box center [785, 320] width 321 height 38
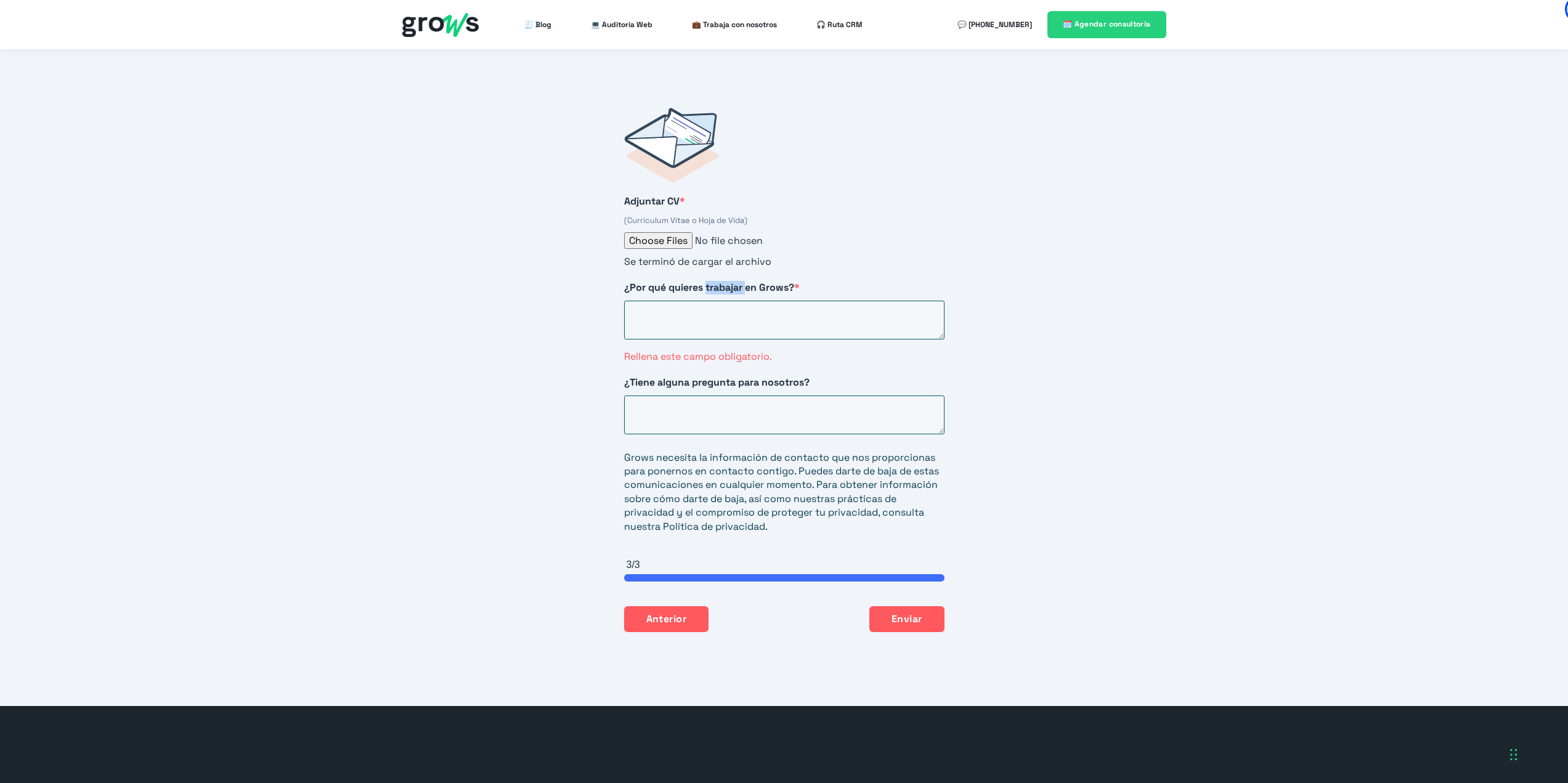
click at [709, 281] on span "¿Por qué quieres trabajar en Grows?" at bounding box center [709, 287] width 170 height 13
click at [709, 301] on textarea "¿Por qué quieres trabajar en Grows? *" at bounding box center [785, 320] width 321 height 38
click at [709, 281] on span "¿Por qué quieres trabajar en Grows?" at bounding box center [709, 287] width 170 height 13
click at [709, 301] on textarea "¿Por qué quieres trabajar en Grows? *" at bounding box center [785, 320] width 321 height 38
copy span "HubSpot Form"
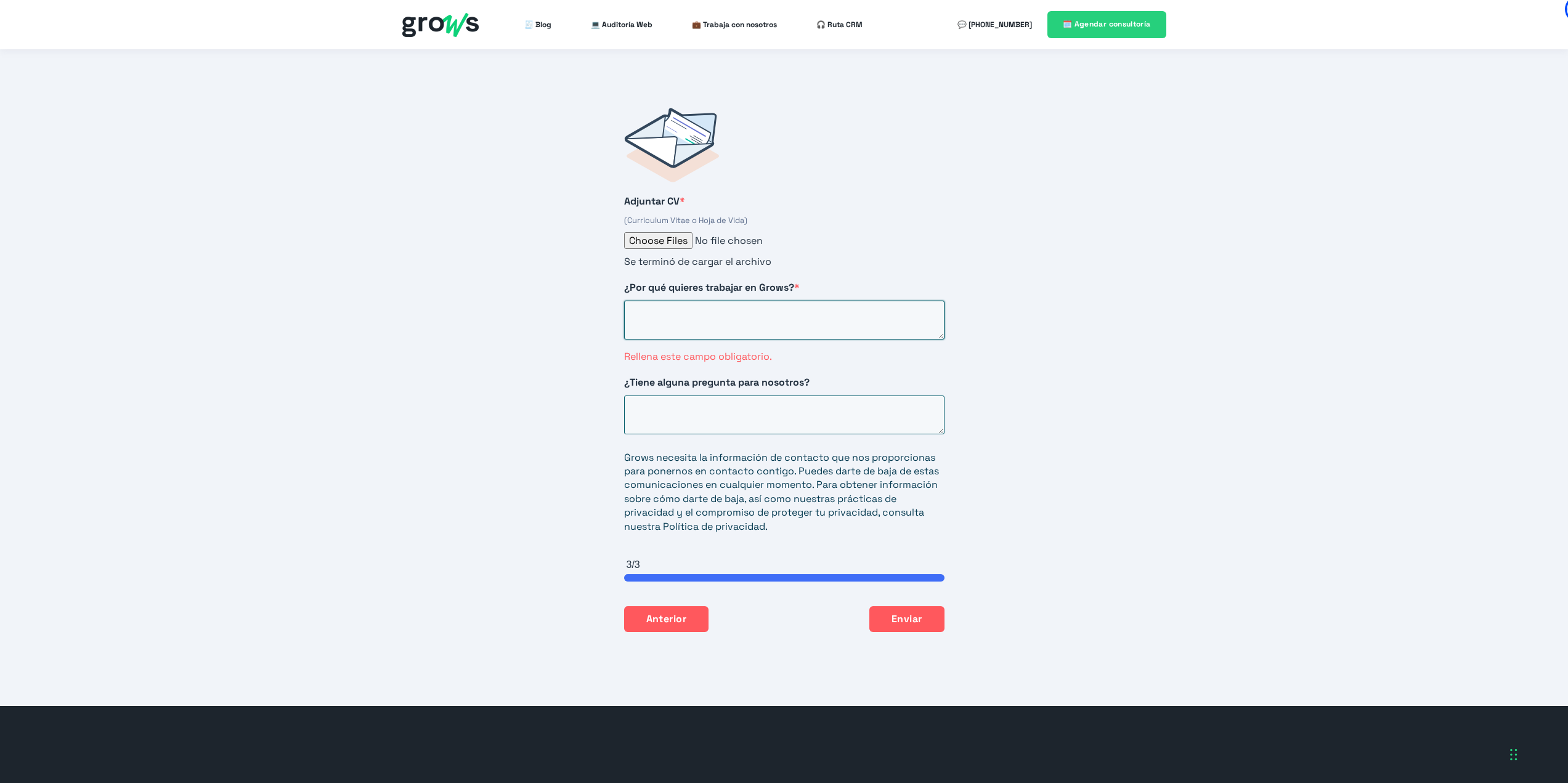
click at [738, 304] on textarea "¿Por qué quieres trabajar en Grows? *" at bounding box center [785, 320] width 321 height 38
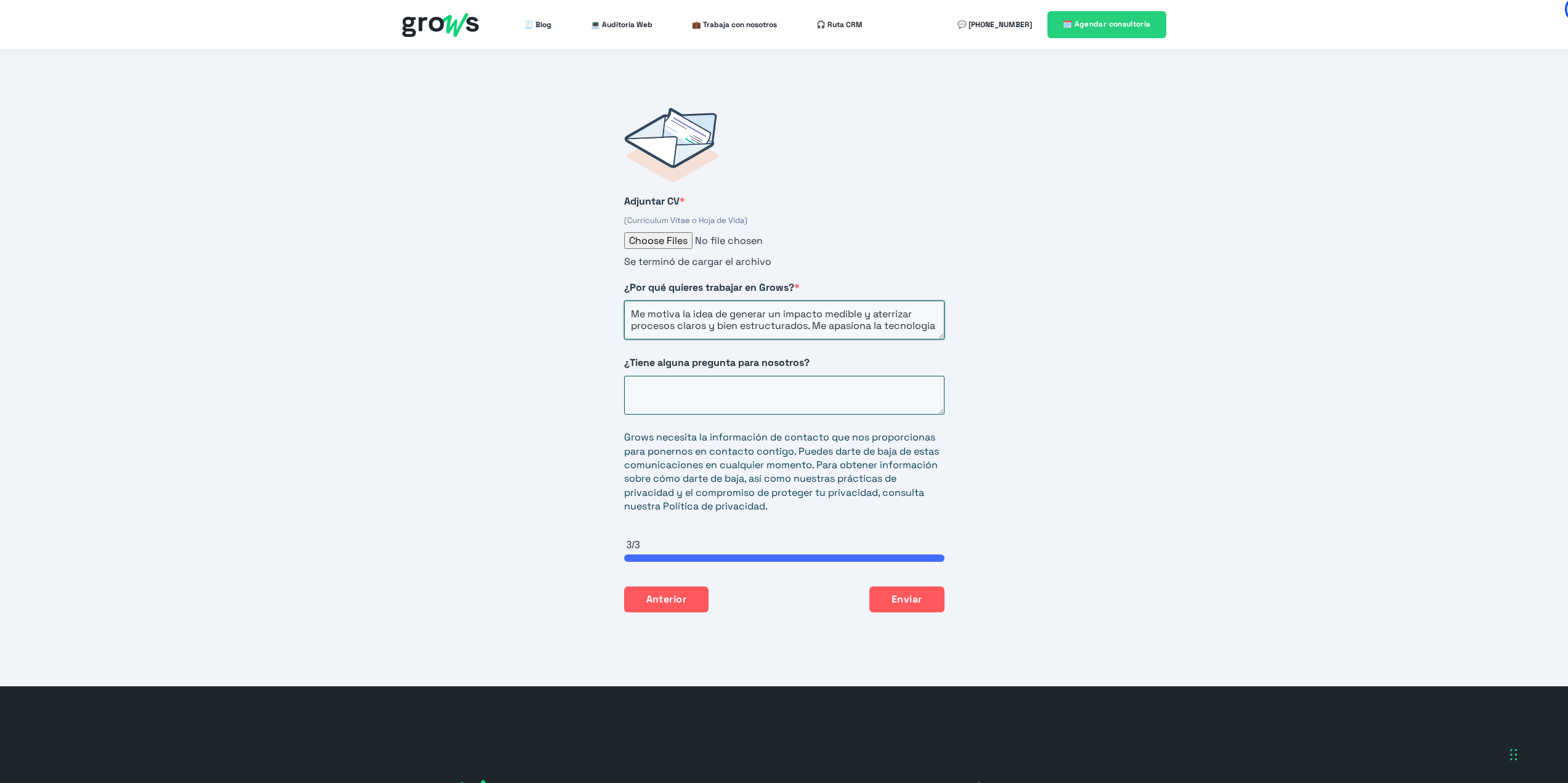
scroll to position [5, 0]
type textarea "Me motiva la idea de generar un impacto medible y aterrizar procesos claros y b…"
click at [855, 375] on textarea "¿Tiene alguna pregunta para nosotros?" at bounding box center [785, 394] width 321 height 38
click at [924, 587] on button "Enviar" at bounding box center [907, 598] width 75 height 26
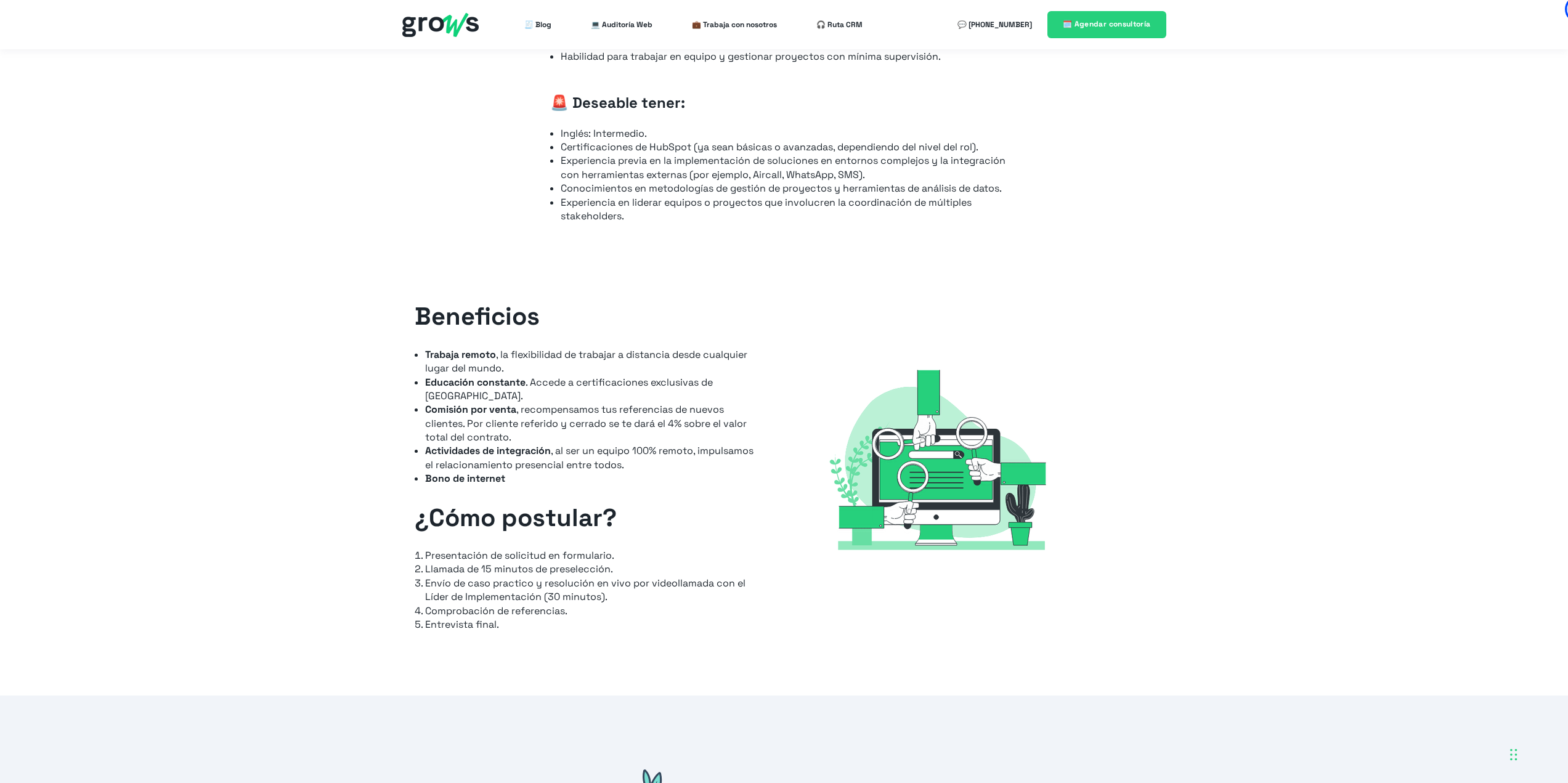
scroll to position [940, 0]
